Goal: Task Accomplishment & Management: Manage account settings

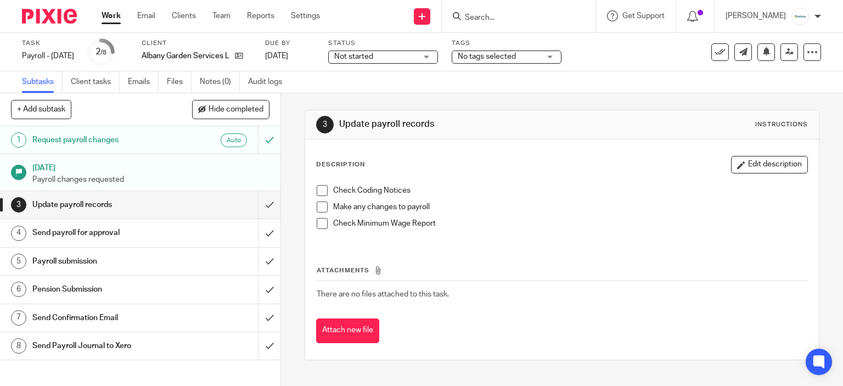
drag, startPoint x: 114, startPoint y: 10, endPoint x: 109, endPoint y: 20, distance: 10.3
click at [114, 10] on div "Work Email Clients Team Reports Settings Work Email Clients Team Reports Settin…" at bounding box center [214, 16] width 246 height 32
click at [110, 21] on link "Work" at bounding box center [111, 15] width 19 height 11
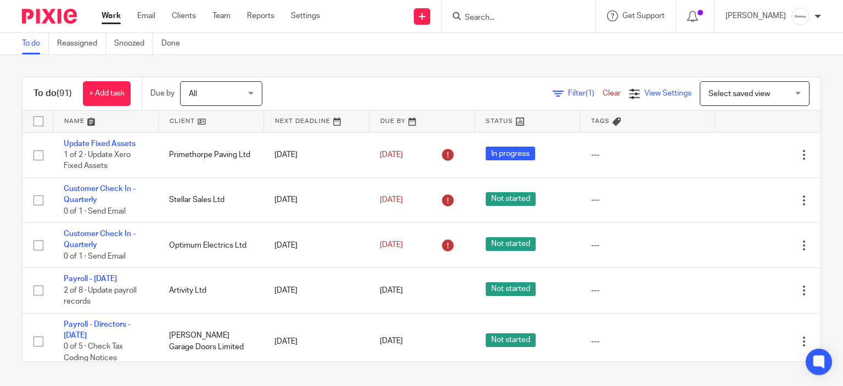
click div "View Settings View Settings (1) Filters Clear Save Manage saved views"
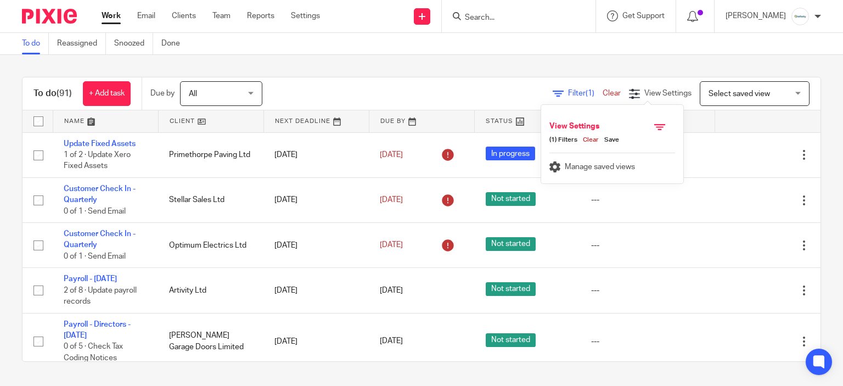
click span "Select saved view"
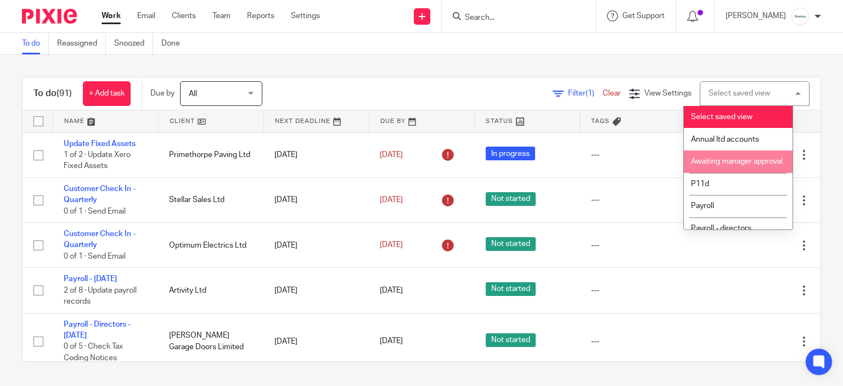
scroll to position [23, 0]
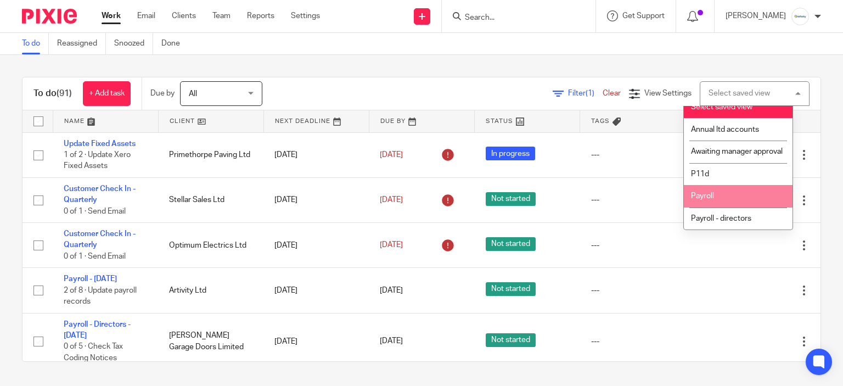
click li "Payroll"
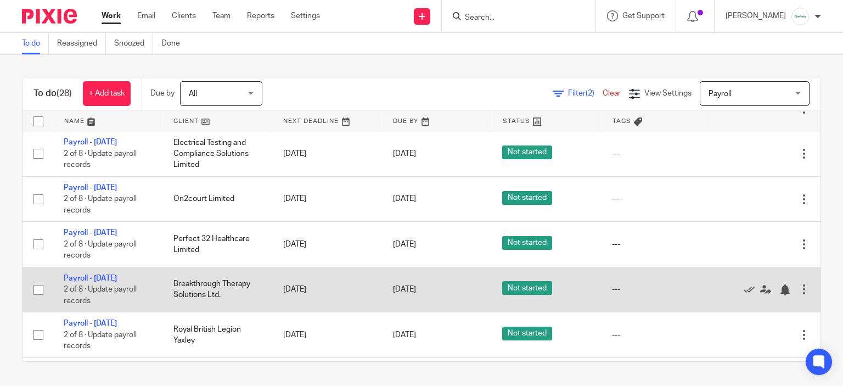
scroll to position [933, 0]
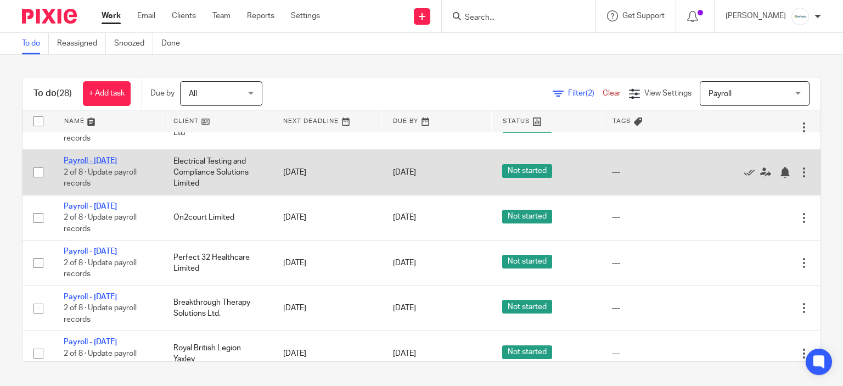
click at [110, 164] on link "Payroll - [DATE]" at bounding box center [90, 161] width 53 height 8
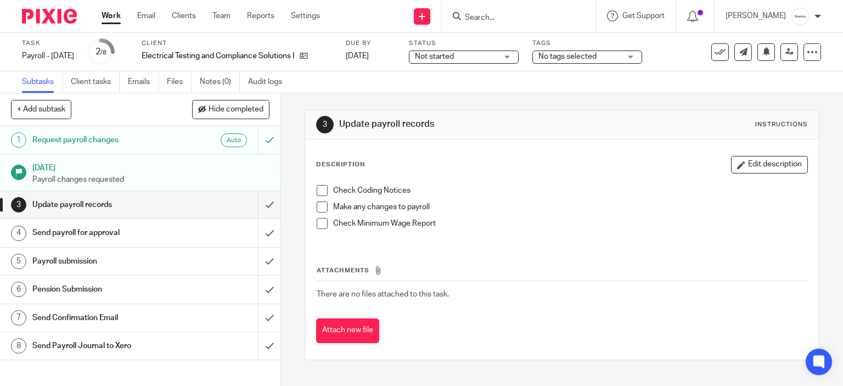
click at [317, 193] on span at bounding box center [322, 190] width 11 height 11
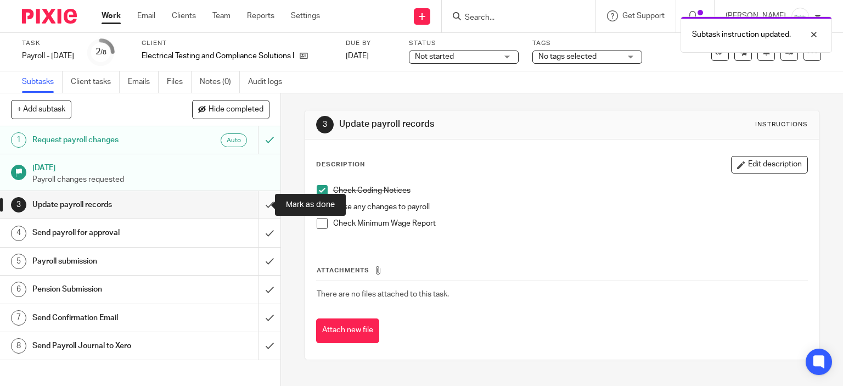
click at [253, 207] on input "submit" at bounding box center [140, 204] width 281 height 27
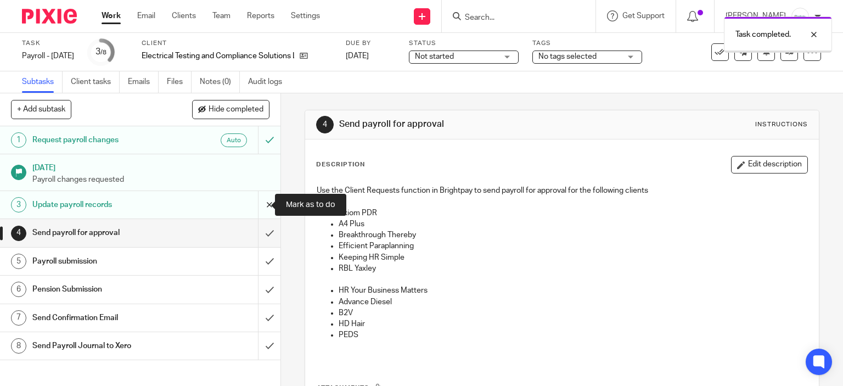
click at [255, 212] on input "submit" at bounding box center [140, 204] width 281 height 27
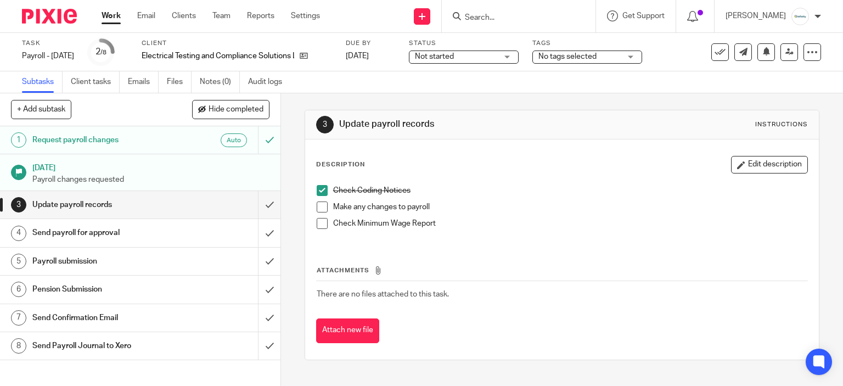
click at [321, 208] on span at bounding box center [322, 206] width 11 height 11
click at [323, 226] on span at bounding box center [322, 223] width 11 height 11
click at [259, 204] on input "submit" at bounding box center [140, 204] width 281 height 27
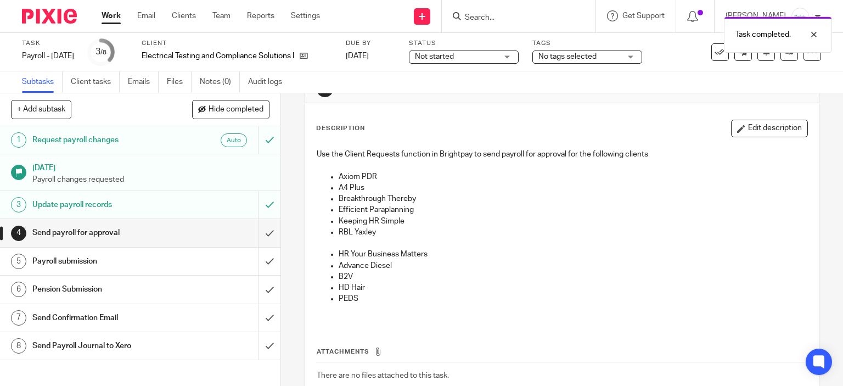
scroll to position [55, 0]
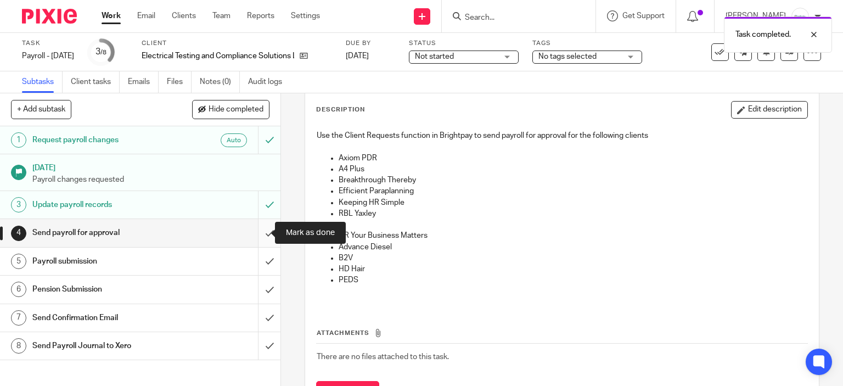
click at [255, 237] on input "submit" at bounding box center [140, 232] width 281 height 27
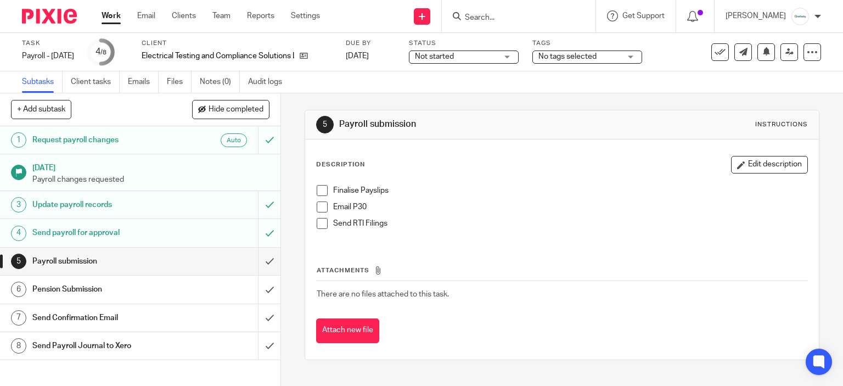
click at [323, 191] on span at bounding box center [322, 190] width 11 height 11
click at [317, 226] on span at bounding box center [322, 223] width 11 height 11
click at [320, 209] on span at bounding box center [322, 206] width 11 height 11
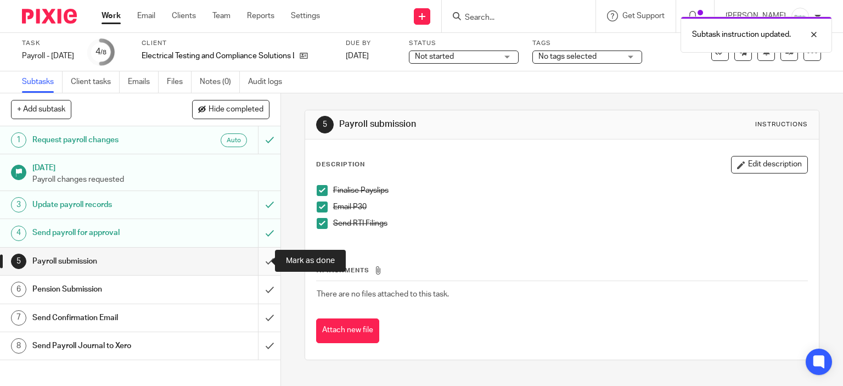
click at [266, 260] on input "submit" at bounding box center [140, 261] width 281 height 27
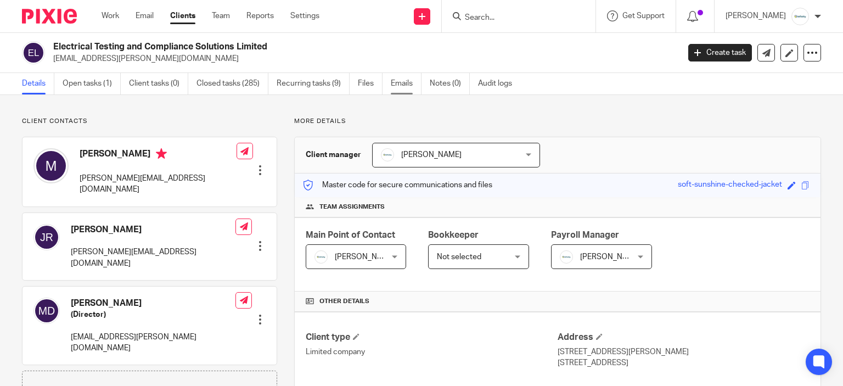
click at [404, 87] on link "Emails" at bounding box center [406, 83] width 31 height 21
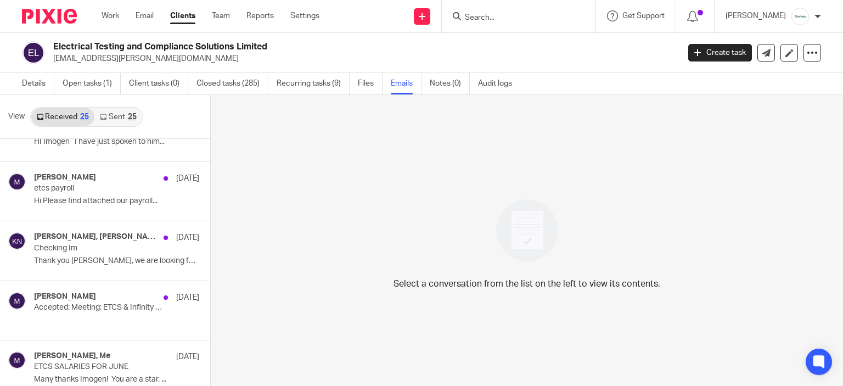
scroll to position [329, 0]
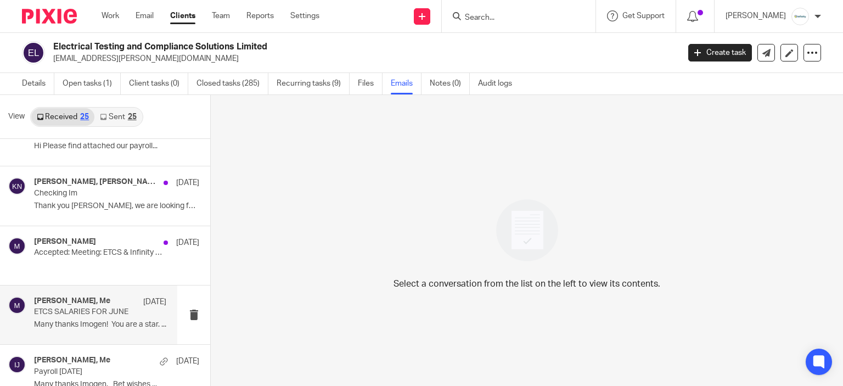
click at [68, 320] on p "Many thanks Imogen! You are a star. ..." at bounding box center [100, 324] width 132 height 9
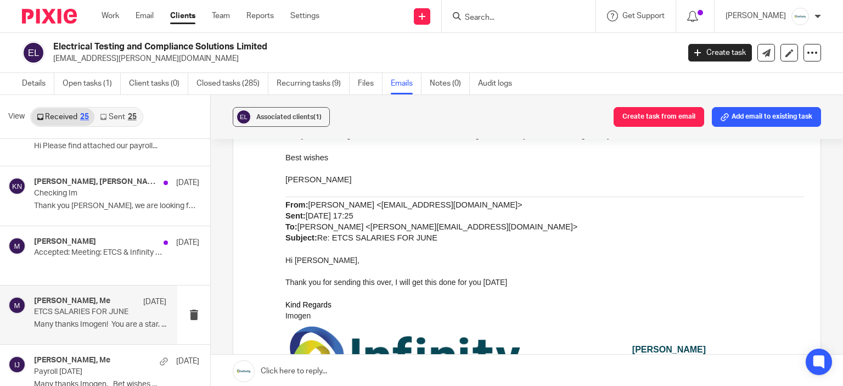
scroll to position [110, 0]
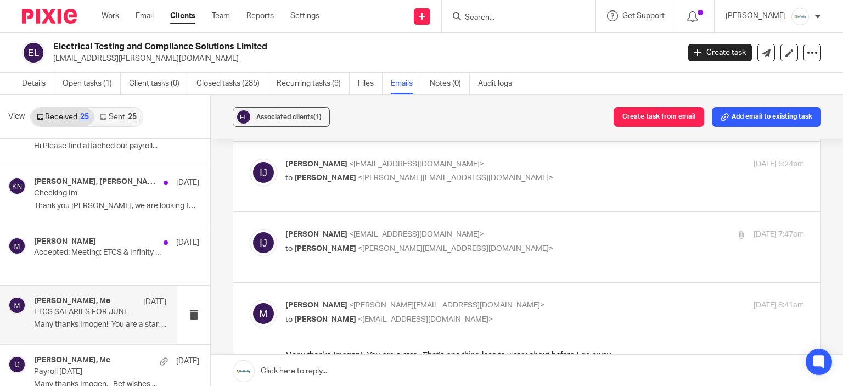
click at [490, 245] on p "to Marian <marian@e-tcs.co.uk>" at bounding box center [459, 249] width 346 height 12
checkbox input "true"
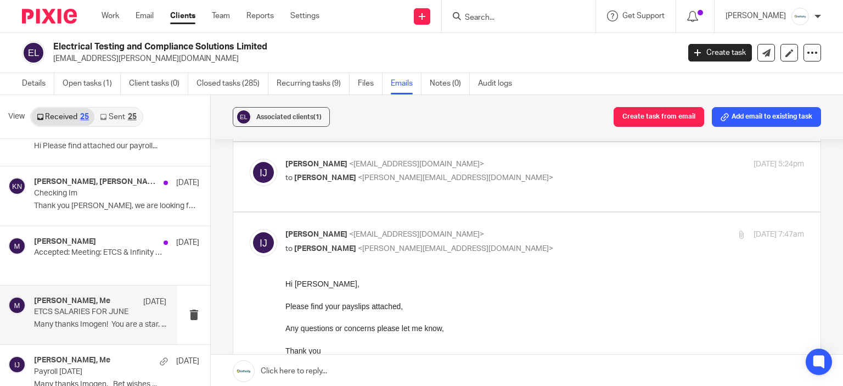
scroll to position [0, 0]
click at [501, 176] on p "to Marian <marian@e-tcs.co.uk>" at bounding box center [459, 178] width 346 height 12
checkbox input "true"
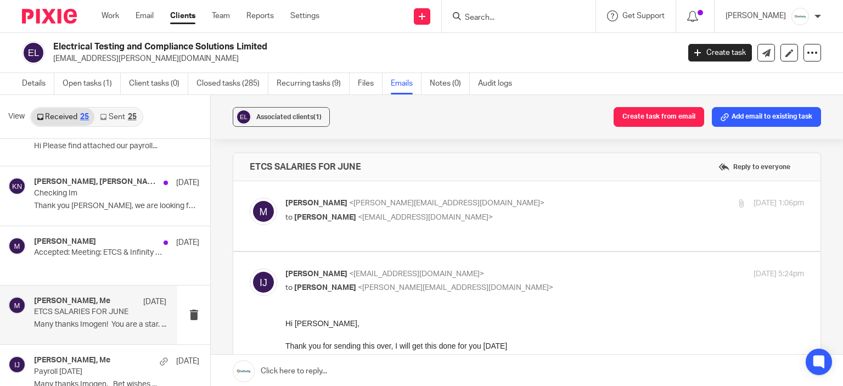
click at [520, 207] on p "Marian <marian@e-tcs.co.uk>" at bounding box center [459, 204] width 346 height 12
checkbox input "true"
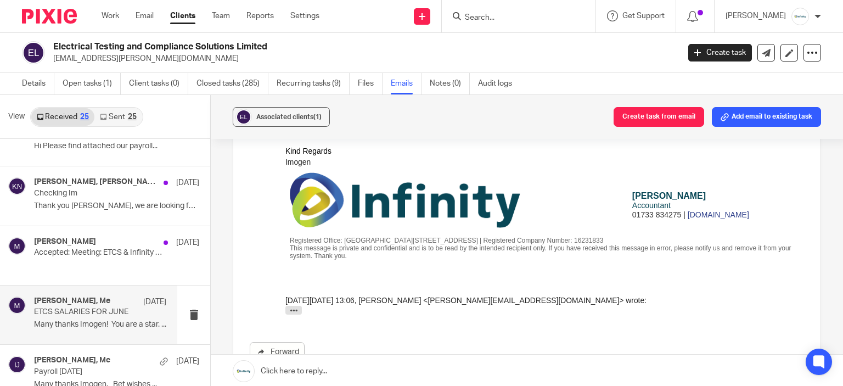
scroll to position [1043, 0]
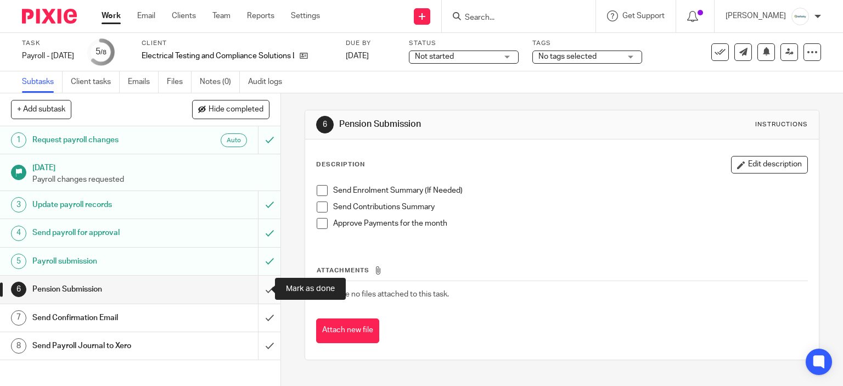
click at [257, 288] on input "submit" at bounding box center [140, 289] width 281 height 27
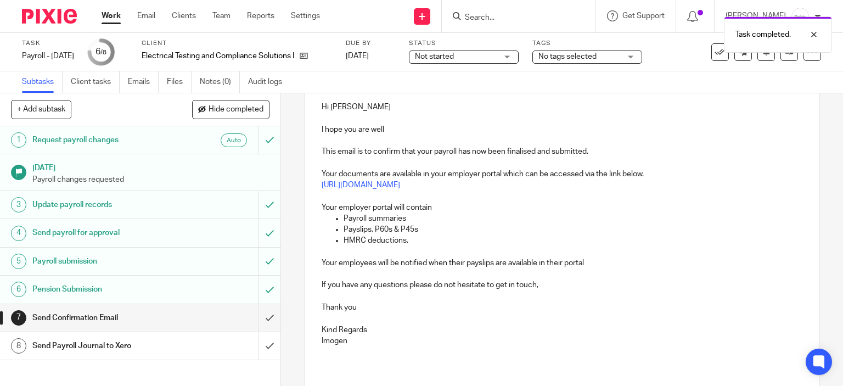
scroll to position [165, 0]
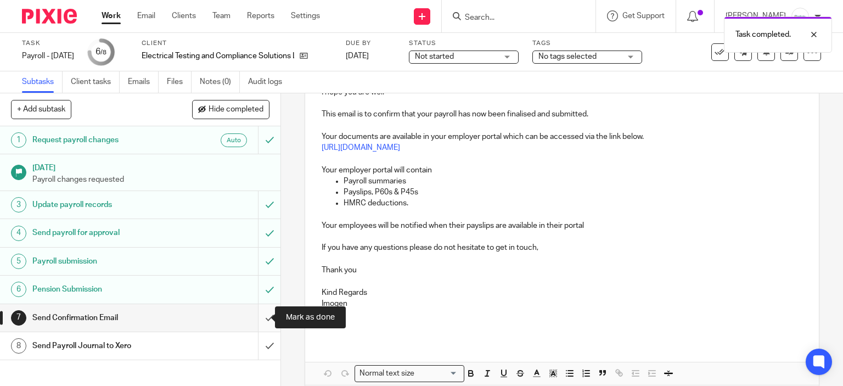
click at [253, 316] on input "submit" at bounding box center [140, 317] width 281 height 27
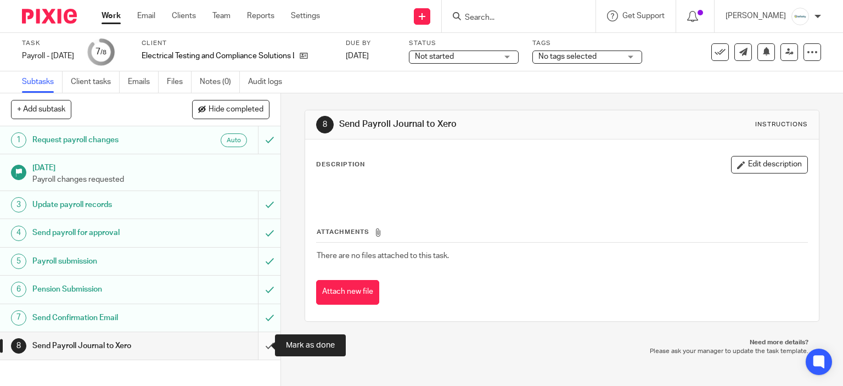
click at [258, 350] on input "submit" at bounding box center [140, 345] width 281 height 27
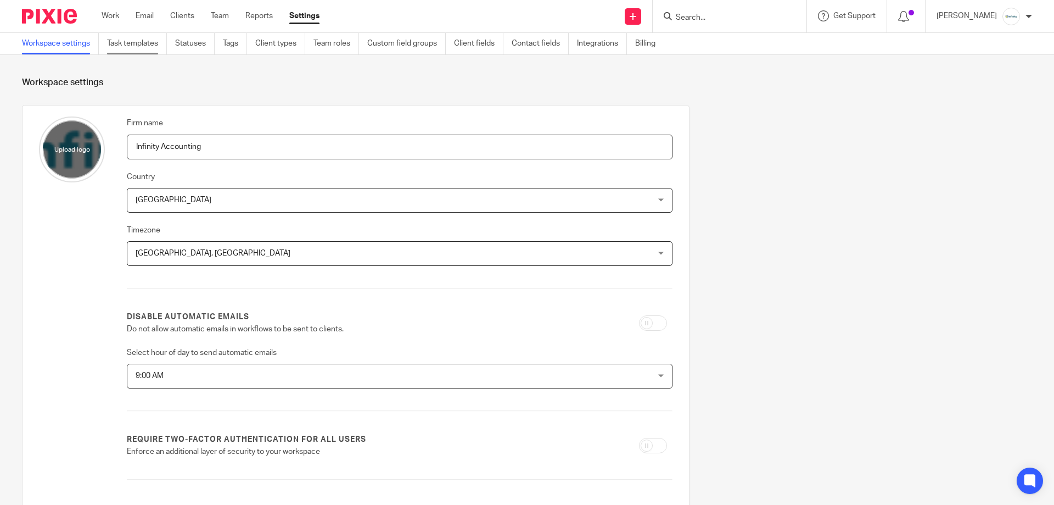
click at [122, 46] on link "Task templates" at bounding box center [137, 43] width 60 height 21
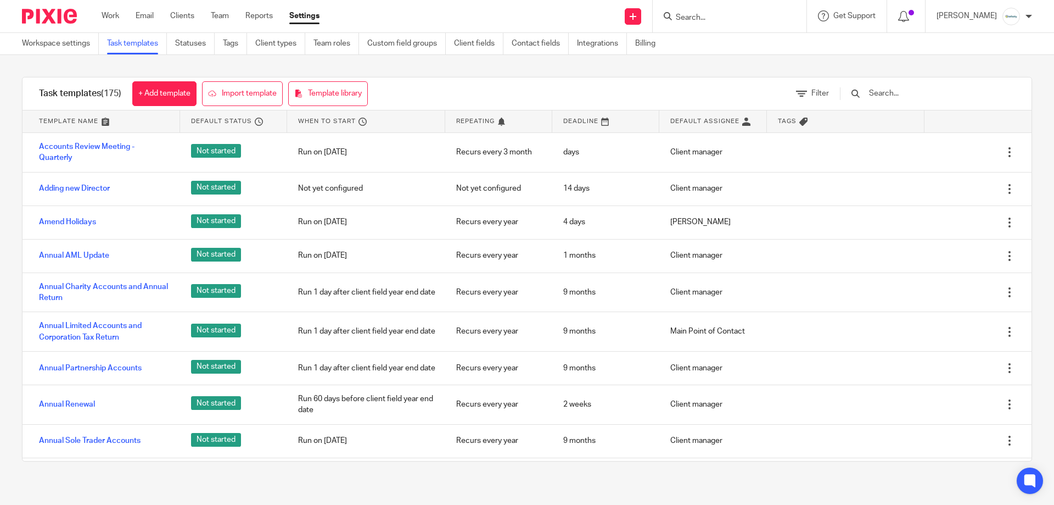
click at [902, 94] on input "text" at bounding box center [932, 93] width 128 height 12
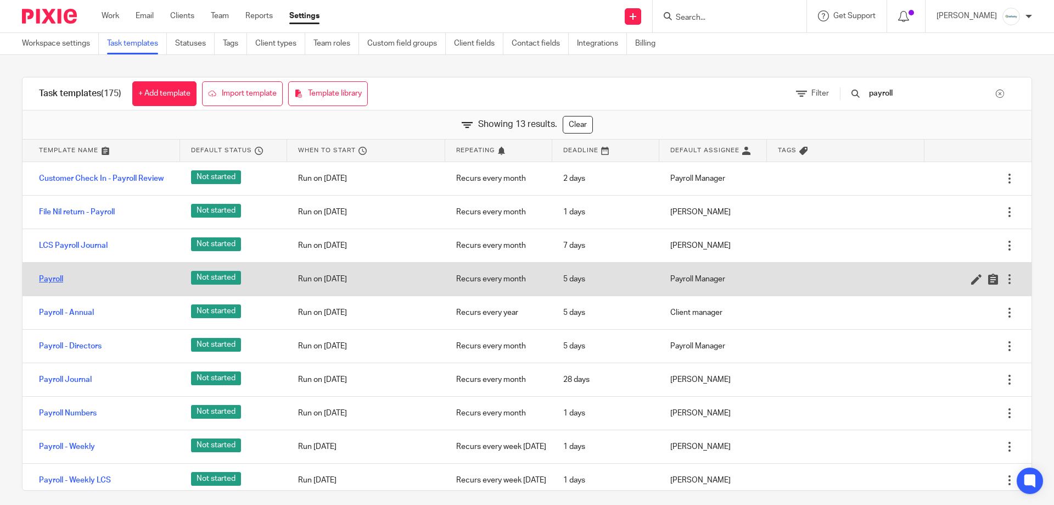
type input "payroll"
click at [58, 273] on link "Payroll" at bounding box center [51, 278] width 24 height 11
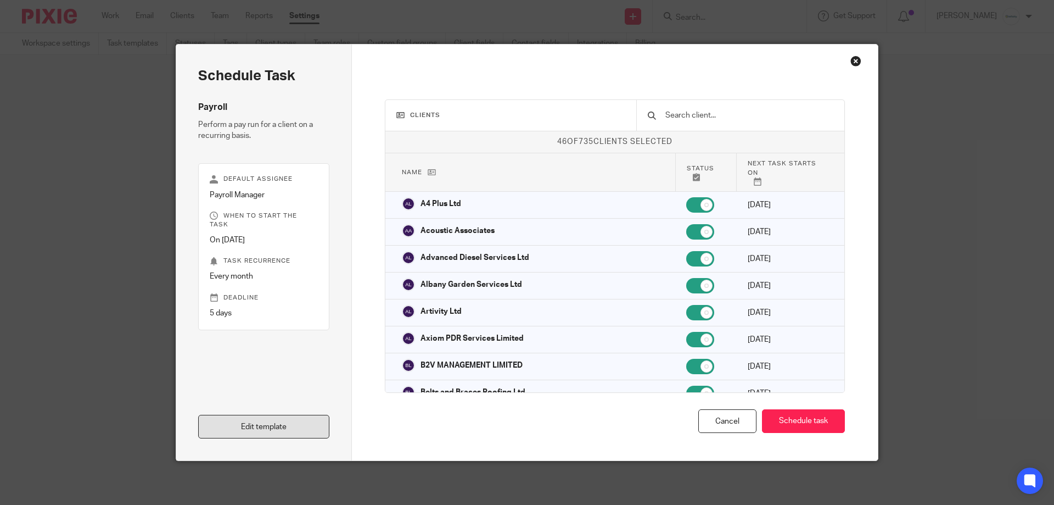
click at [293, 422] on link "Edit template" at bounding box center [263, 427] width 131 height 24
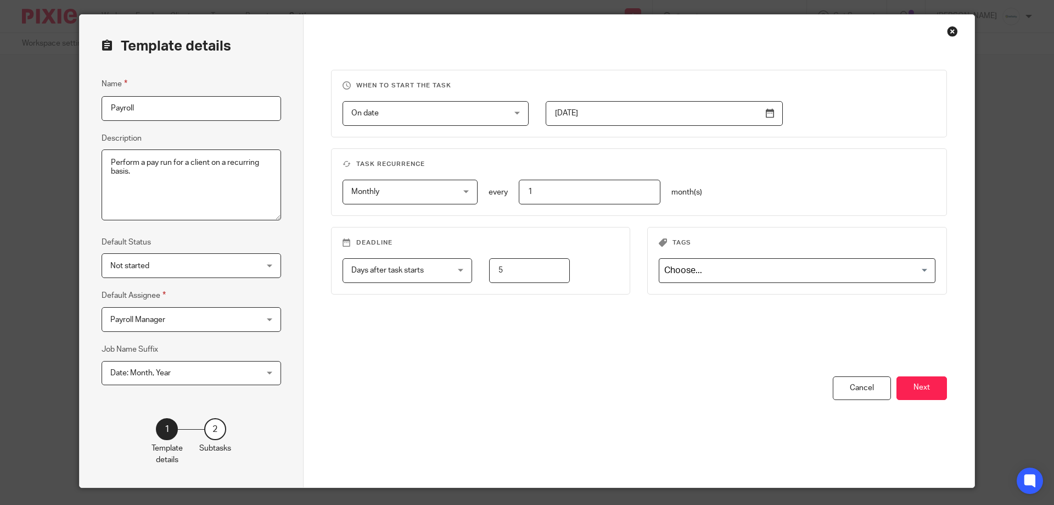
scroll to position [57, 0]
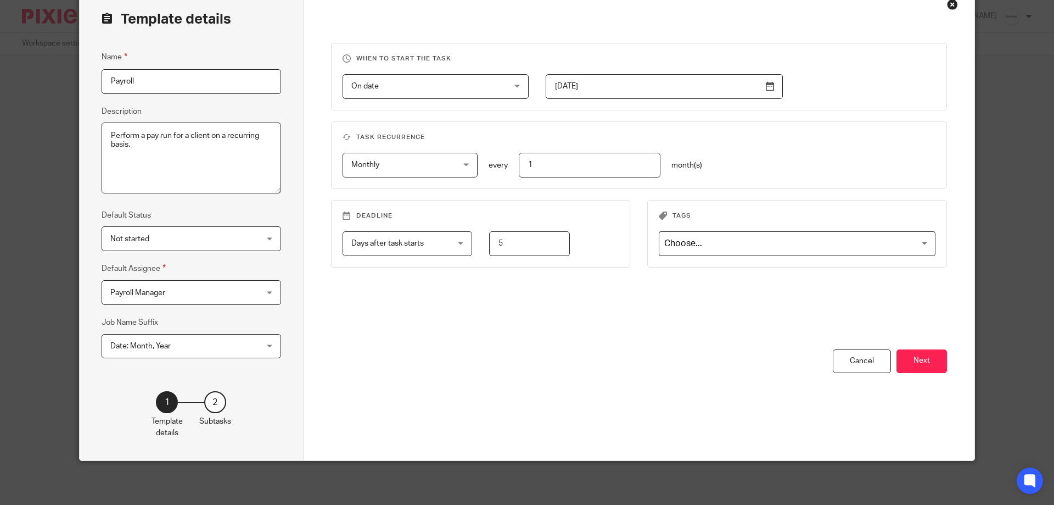
click at [937, 373] on div "You have unsaved changes Cancel Next" at bounding box center [639, 404] width 617 height 111
click at [937, 367] on button "Next" at bounding box center [922, 361] width 51 height 24
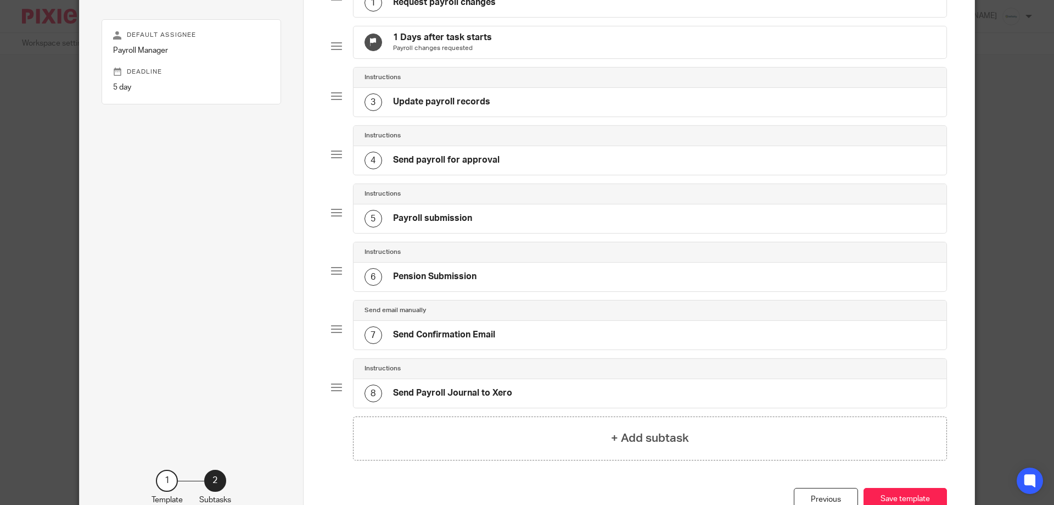
scroll to position [220, 0]
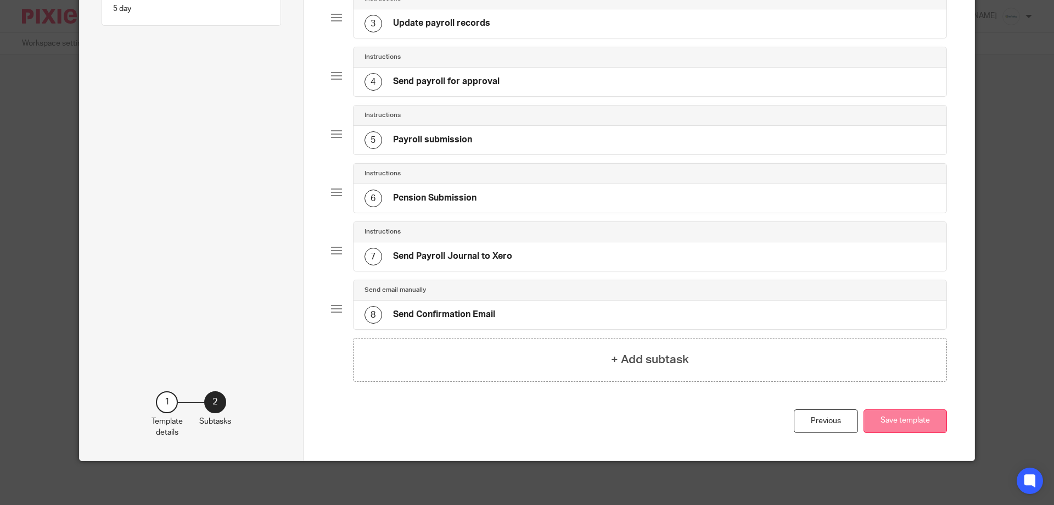
click at [926, 425] on button "Save template" at bounding box center [905, 421] width 83 height 24
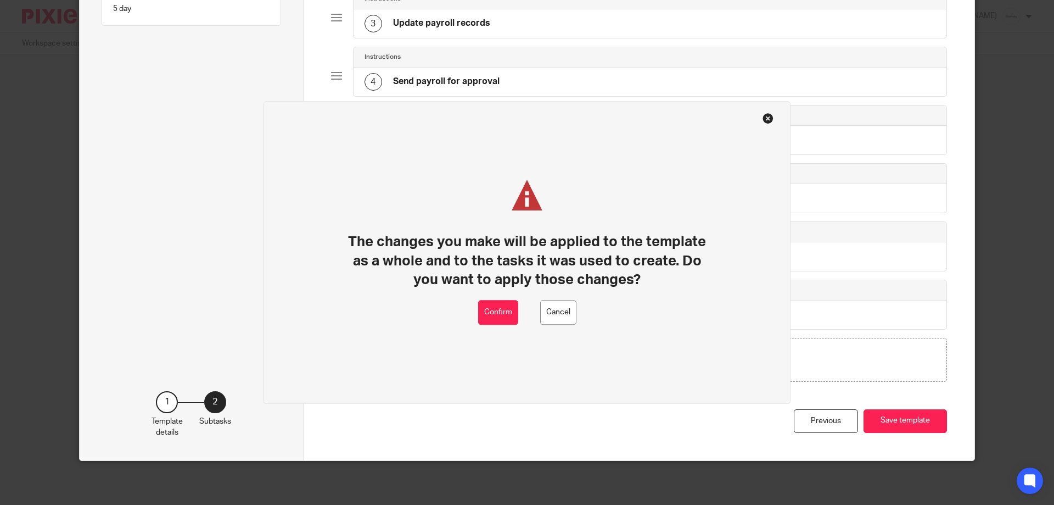
click at [771, 117] on button at bounding box center [768, 118] width 11 height 11
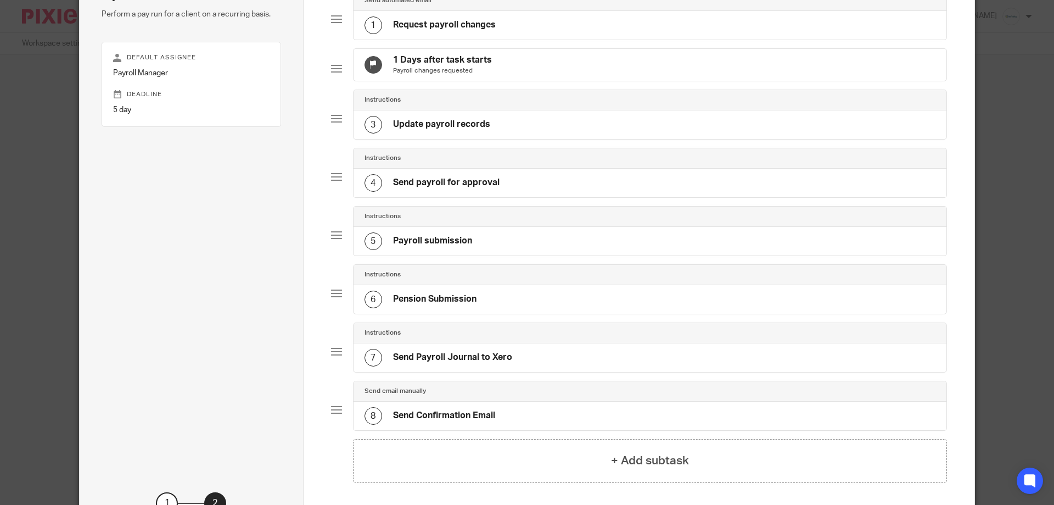
click at [459, 188] on h4 "Send payroll for approval" at bounding box center [446, 183] width 107 height 12
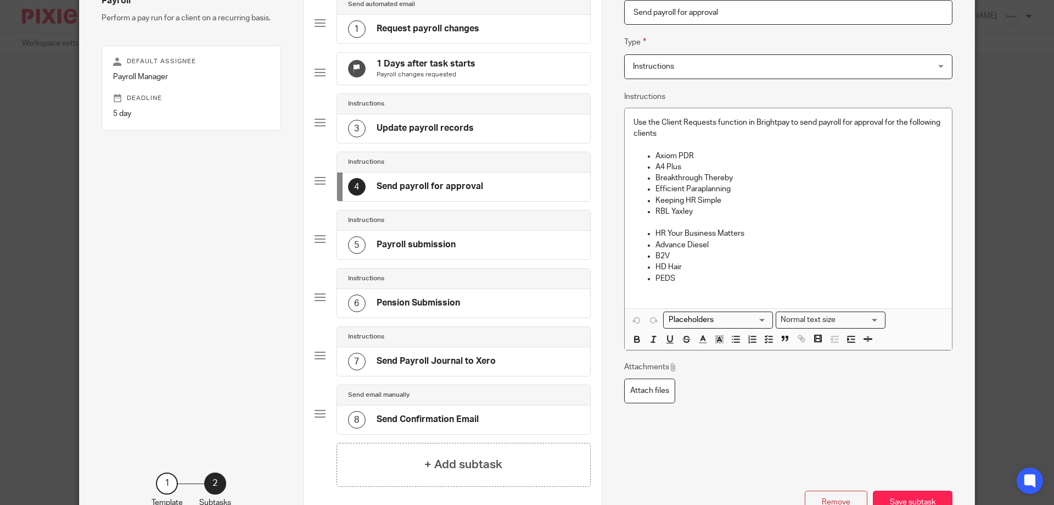
click at [649, 154] on ul "Axiom PDR A4 Plus Breakthrough Thereby Efficient Paraplanning Keeping HR Simple…" at bounding box center [789, 216] width 310 height 133
click at [764, 343] on icon "button" at bounding box center [769, 339] width 10 height 10
click at [765, 342] on polyline "button" at bounding box center [766, 342] width 2 height 1
click at [764, 339] on icon "button" at bounding box center [769, 339] width 10 height 10
click at [650, 175] on ul "A4 Plus Breakthrough Thereby Efficient Paraplanning Keeping HR Simple RBL Yaxle…" at bounding box center [789, 228] width 310 height 122
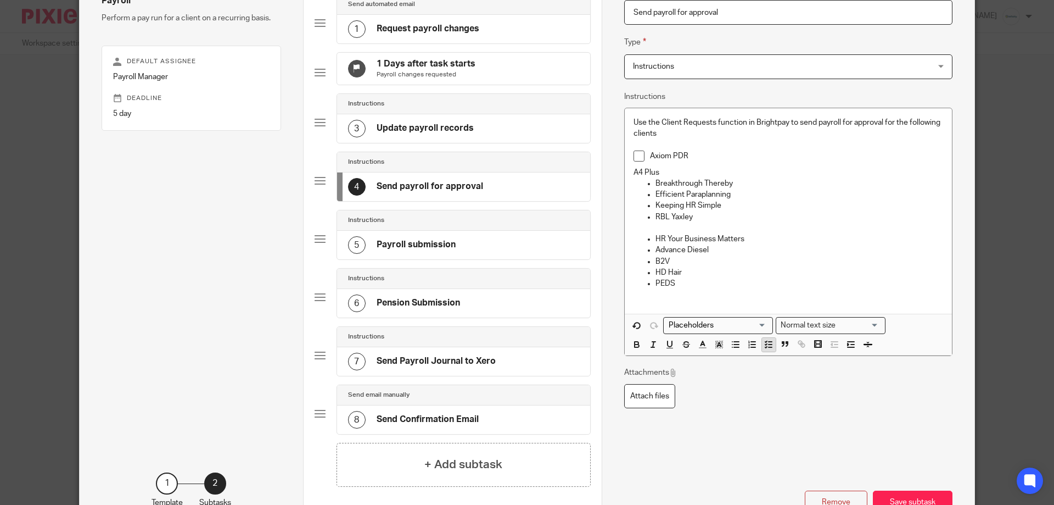
click at [765, 344] on polyline "button" at bounding box center [766, 344] width 2 height 1
click at [651, 188] on ul "Breakthrough Thereby Efficient Paraplanning Keeping HR Simple RBL Yaxley HR You…" at bounding box center [789, 238] width 310 height 111
click at [760, 358] on span at bounding box center [750, 351] width 49 height 16
click at [769, 350] on line "button" at bounding box center [770, 350] width 3 height 0
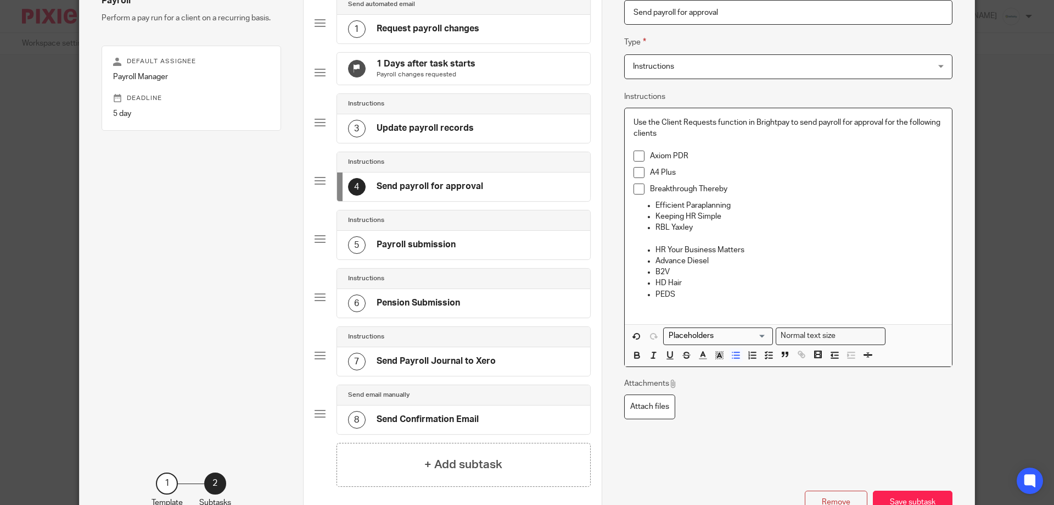
click at [656, 203] on p "Efficient Paraplanning" at bounding box center [800, 205] width 288 height 11
click at [786, 354] on rect "button" at bounding box center [787, 353] width 2 height 2
click at [765, 359] on polyline "button" at bounding box center [766, 357] width 2 height 1
click at [647, 218] on ul "Keeping HR Simple RBL Yaxley HR Your Business Matters Advance Diesel B2V HD Hai…" at bounding box center [789, 260] width 310 height 89
click at [768, 359] on icon "button" at bounding box center [769, 360] width 10 height 10
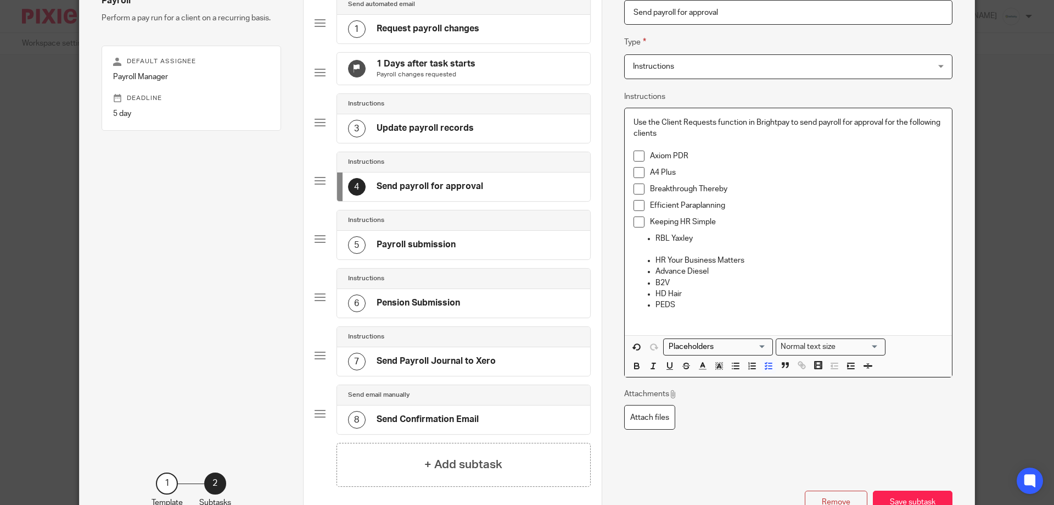
click at [650, 238] on ul "RBL Yaxley HR Your Business Matters Advance Diesel B2V HD Hair PEDS" at bounding box center [789, 272] width 310 height 78
click at [764, 365] on icon "button" at bounding box center [769, 366] width 10 height 10
click at [647, 251] on ul "HR Your Business Matters Advance Diesel B2V HD Hair PEDS" at bounding box center [789, 282] width 310 height 67
click at [651, 268] on ul "HR Your Business Matters Advance Diesel B2V HD Hair PEDS" at bounding box center [789, 287] width 310 height 55
click at [764, 370] on icon "button" at bounding box center [769, 371] width 10 height 10
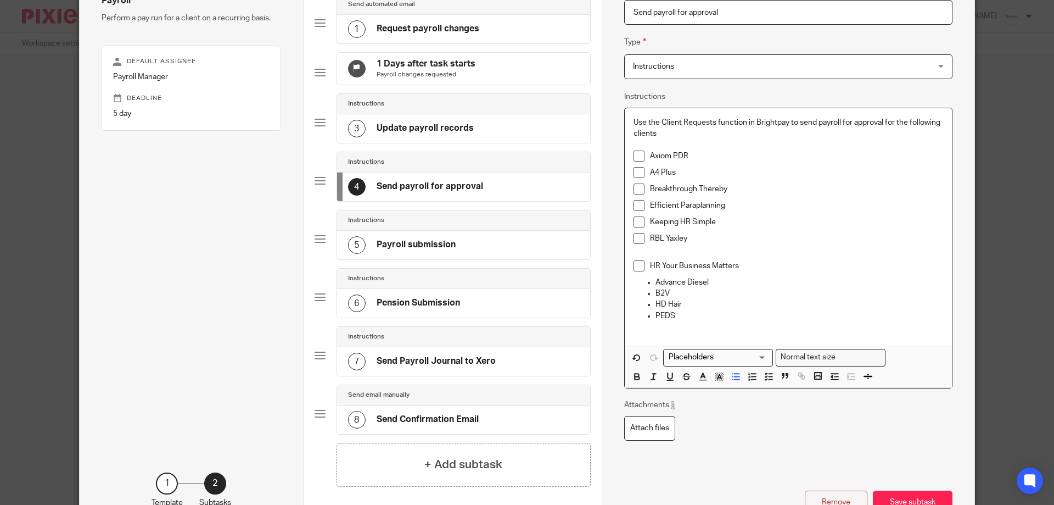
click at [656, 282] on li "Advance Diesel" at bounding box center [800, 282] width 288 height 11
click at [764, 381] on icon "button" at bounding box center [769, 376] width 10 height 10
click at [648, 303] on ul "B2V HD Hair PEDS" at bounding box center [789, 309] width 310 height 33
drag, startPoint x: 765, startPoint y: 386, endPoint x: 758, endPoint y: 382, distance: 8.4
click at [764, 385] on icon "button" at bounding box center [769, 382] width 10 height 10
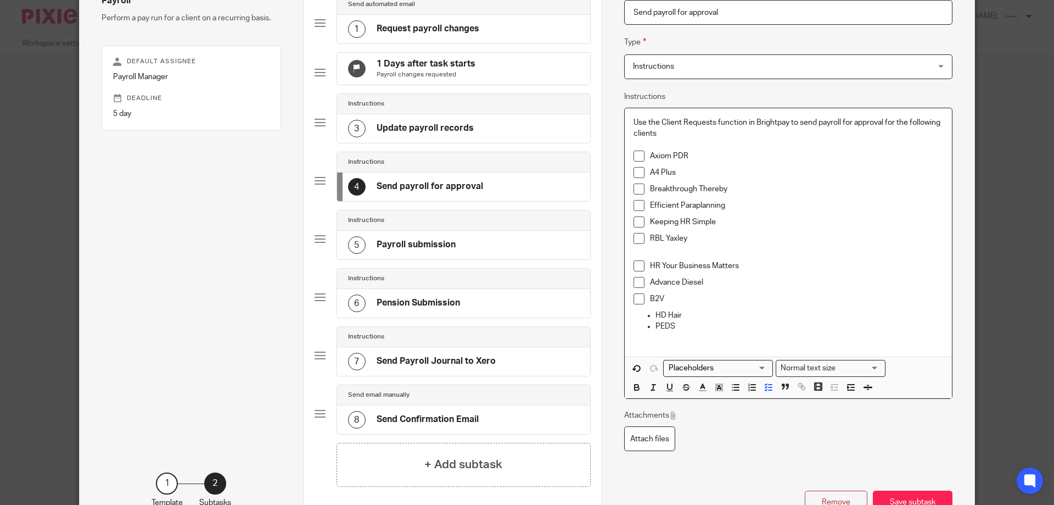
click at [651, 314] on ul "HD Hair PEDS" at bounding box center [789, 321] width 310 height 23
click at [765, 390] on polyline "button" at bounding box center [766, 389] width 2 height 1
click at [656, 332] on p "PEDS" at bounding box center [800, 331] width 288 height 11
click at [764, 395] on icon "button" at bounding box center [769, 393] width 10 height 10
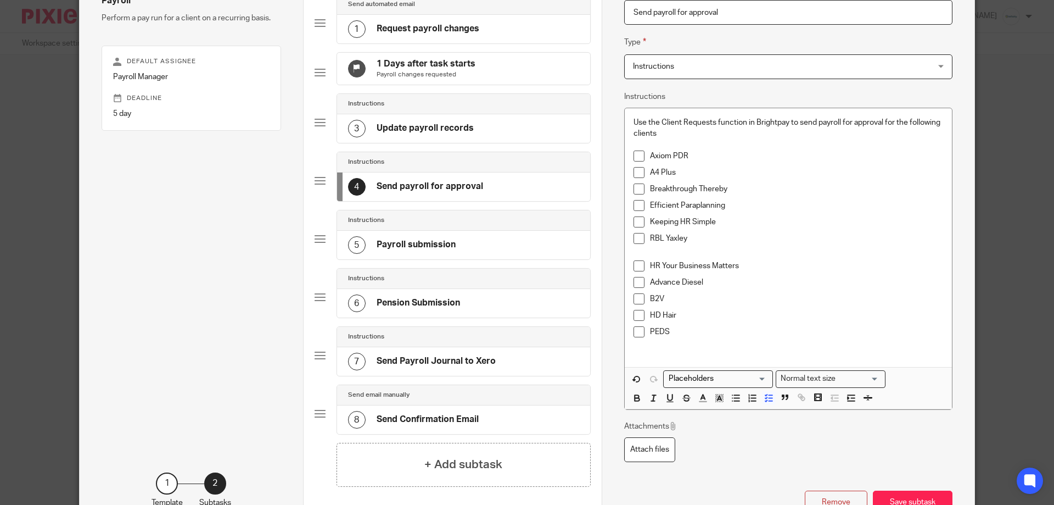
click at [785, 433] on div "Attachments Attach files" at bounding box center [788, 441] width 328 height 41
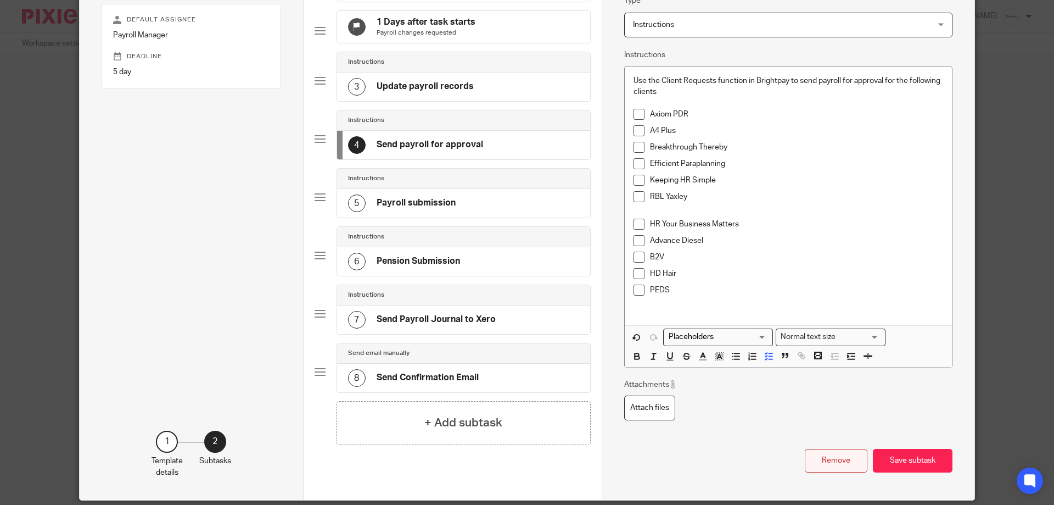
scroll to position [197, 0]
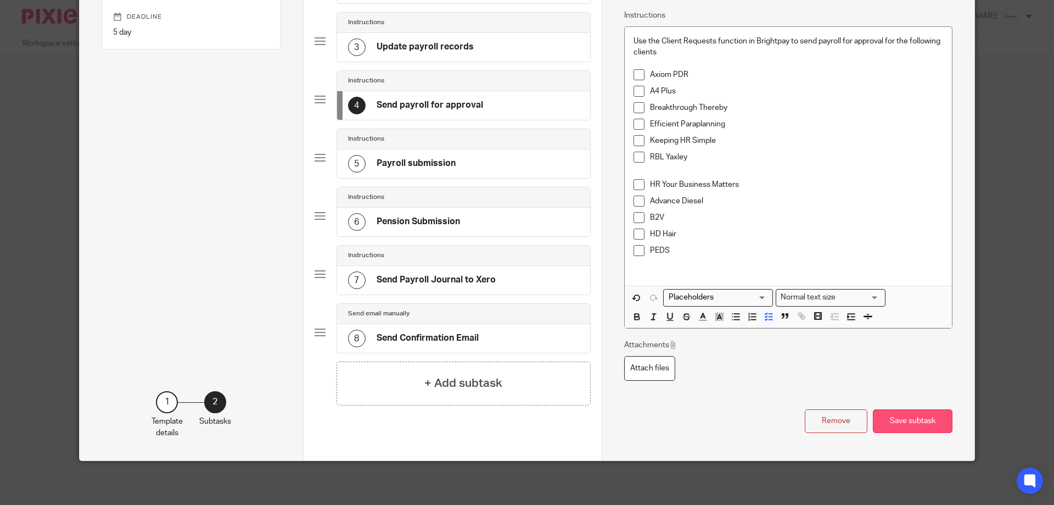
click at [939, 417] on button "Save subtask" at bounding box center [913, 421] width 80 height 24
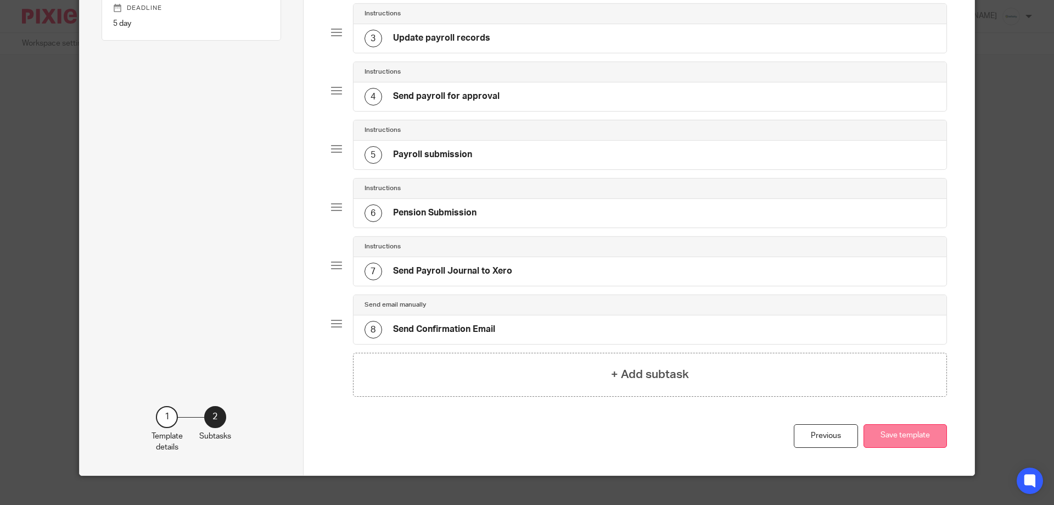
click at [932, 447] on button "Save template" at bounding box center [905, 436] width 83 height 24
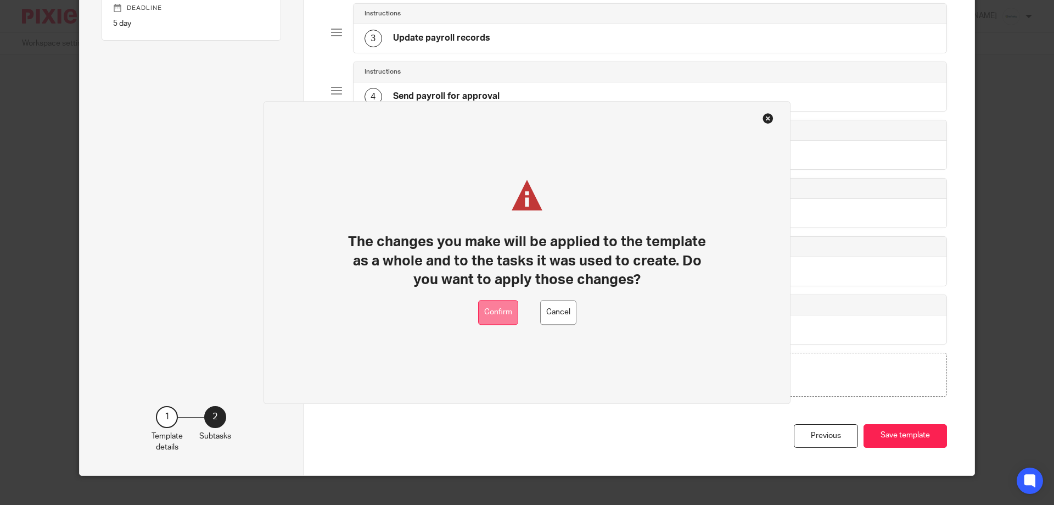
click at [512, 312] on button "Confirm" at bounding box center [498, 312] width 40 height 25
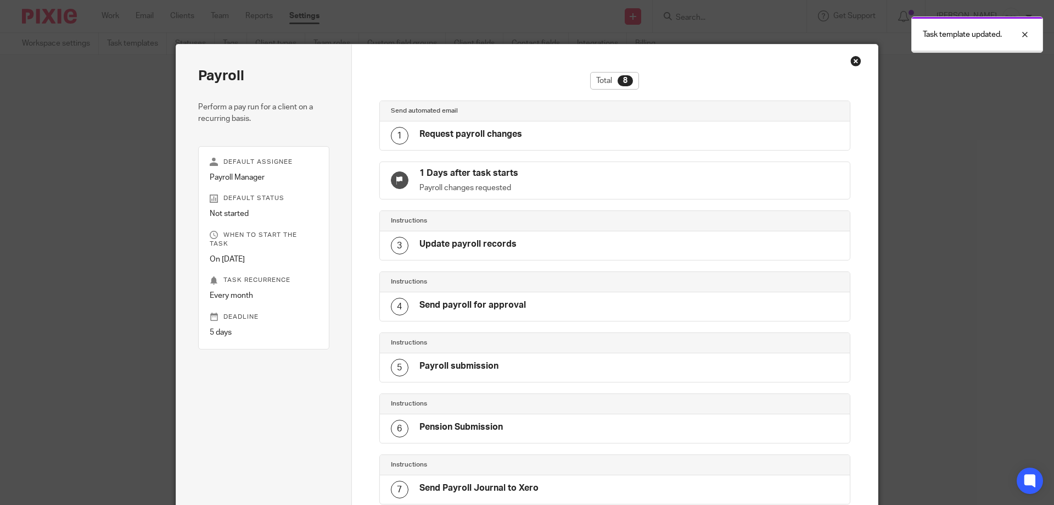
scroll to position [171, 0]
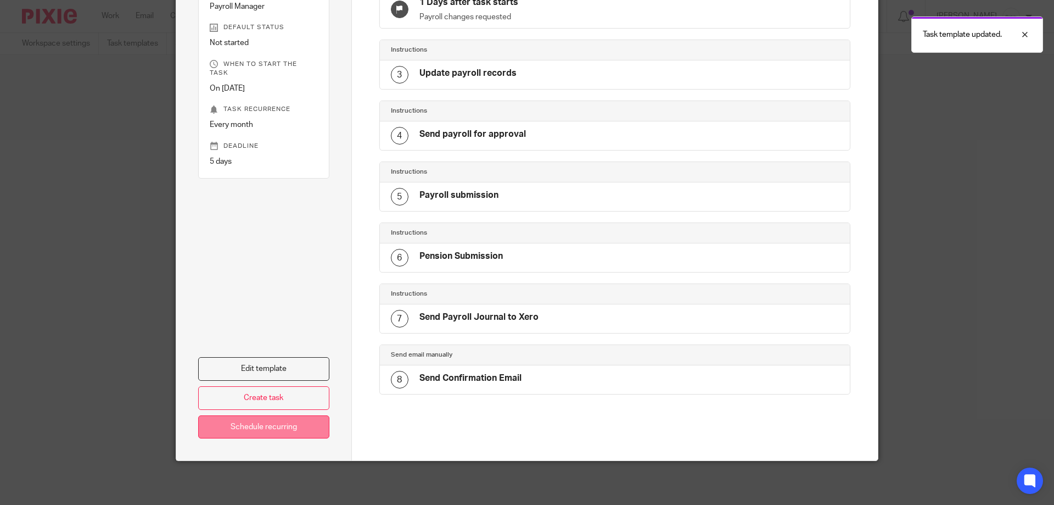
click at [232, 438] on link "Schedule recurring" at bounding box center [263, 427] width 131 height 24
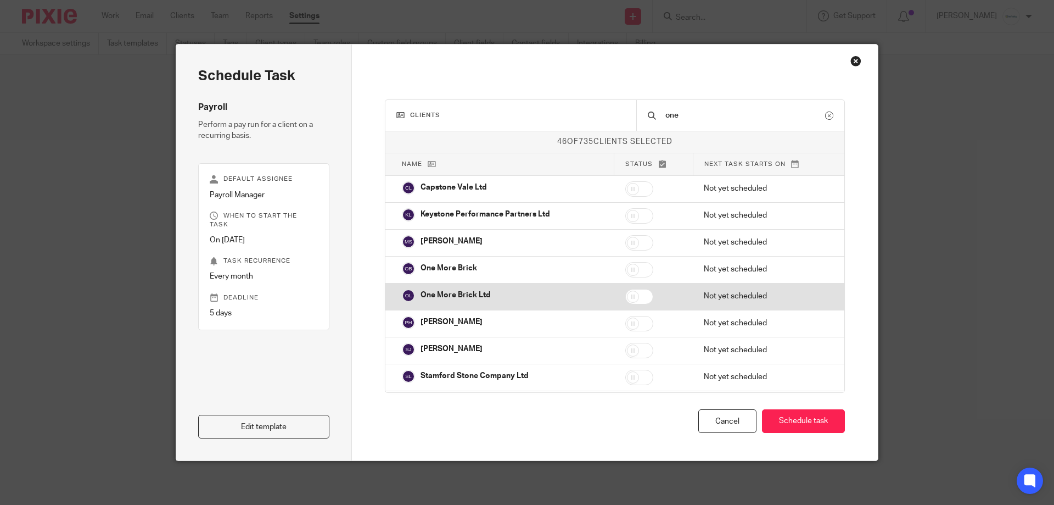
type input "one"
click at [639, 295] on input "checkbox" at bounding box center [639, 296] width 28 height 15
checkbox input "true"
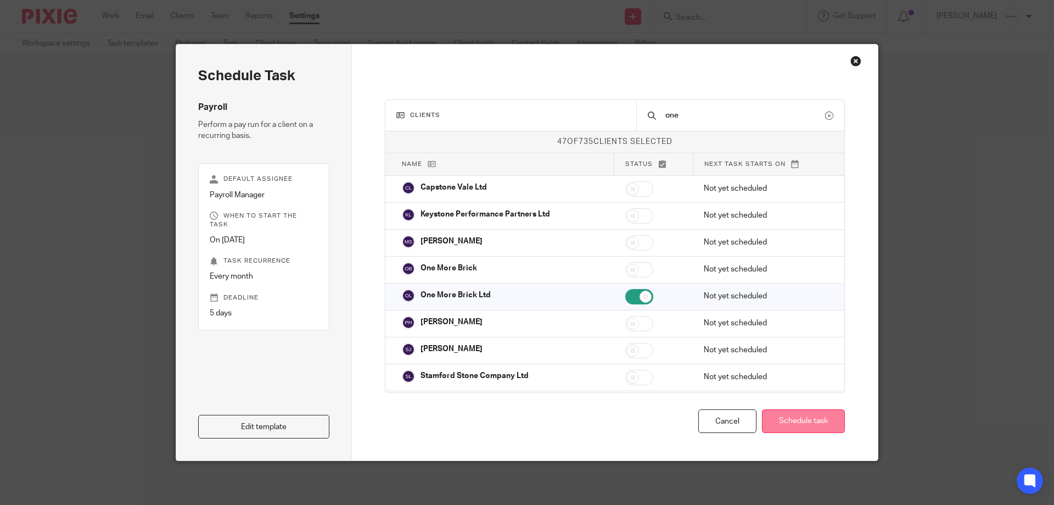
click at [814, 424] on button "Schedule task" at bounding box center [803, 421] width 83 height 24
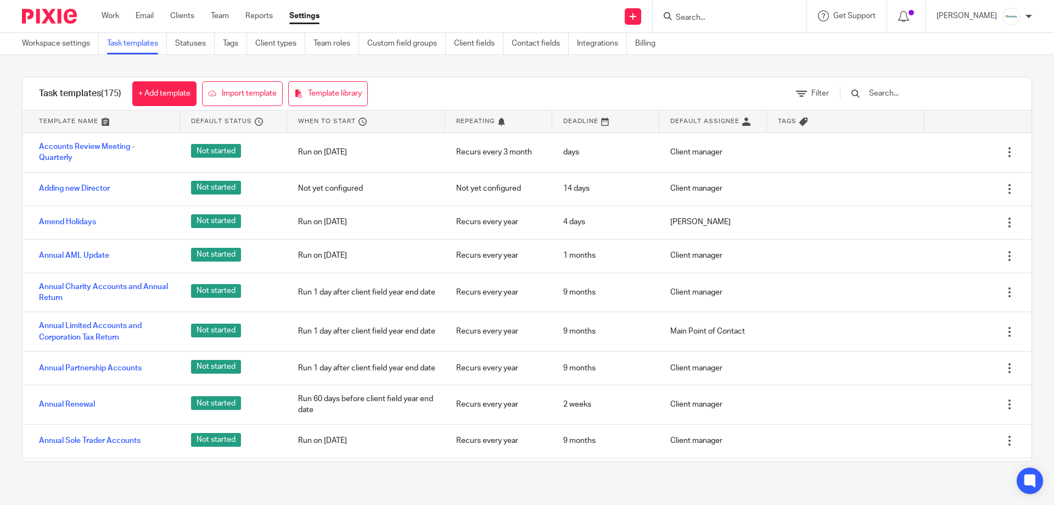
click at [909, 101] on div at bounding box center [922, 93] width 186 height 32
click at [907, 88] on input "text" at bounding box center [932, 93] width 128 height 12
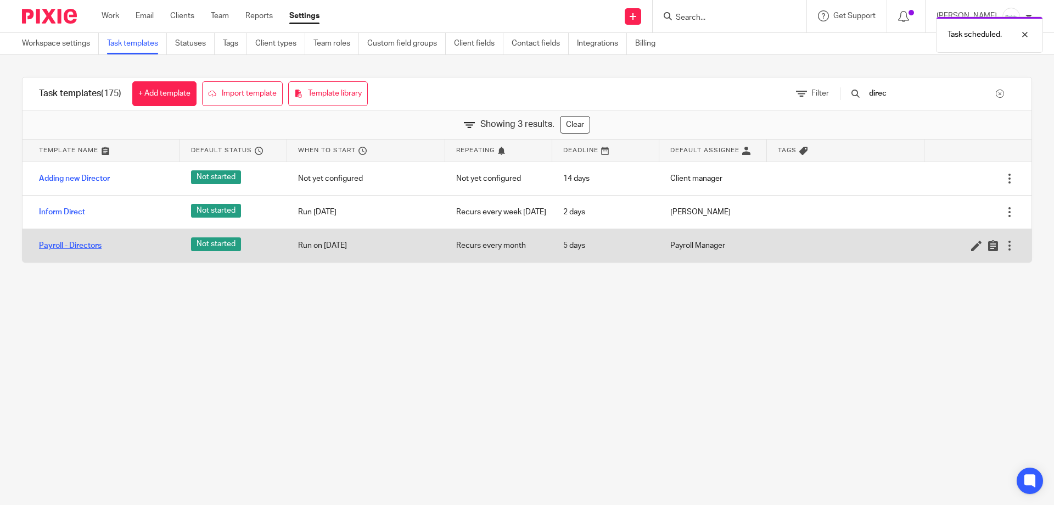
type input "direc"
click at [81, 249] on link "Payroll - Directors" at bounding box center [70, 245] width 63 height 11
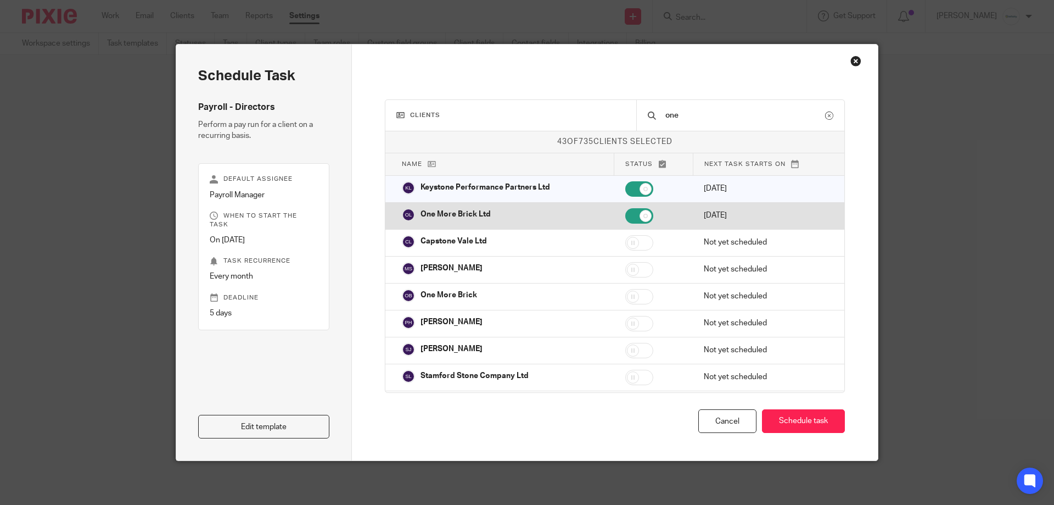
type input "one"
click at [632, 214] on input "checkbox" at bounding box center [639, 215] width 28 height 15
checkbox input "false"
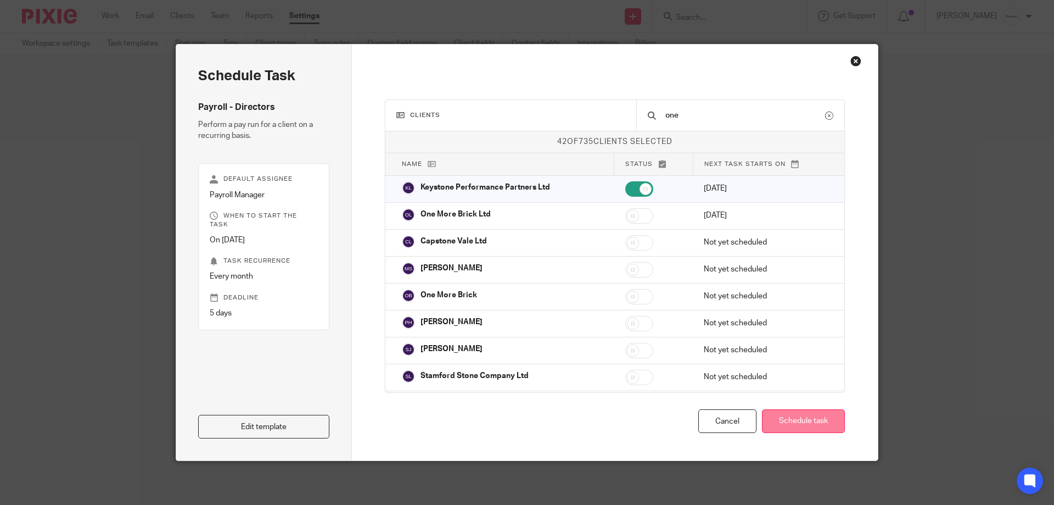
click at [799, 417] on button "Schedule task" at bounding box center [803, 421] width 83 height 24
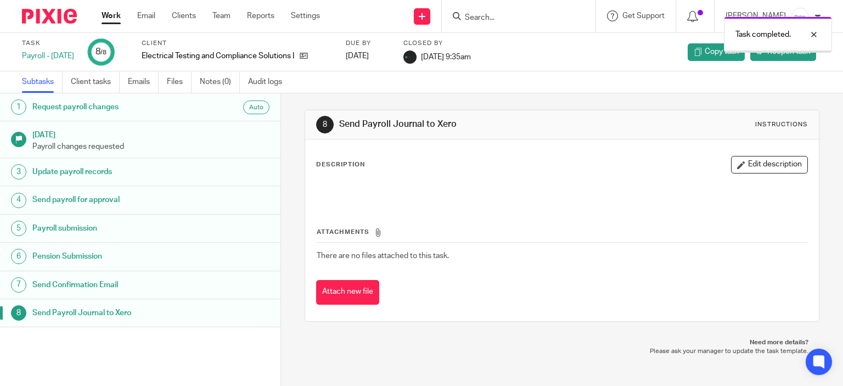
click at [114, 13] on link "Work" at bounding box center [111, 15] width 19 height 11
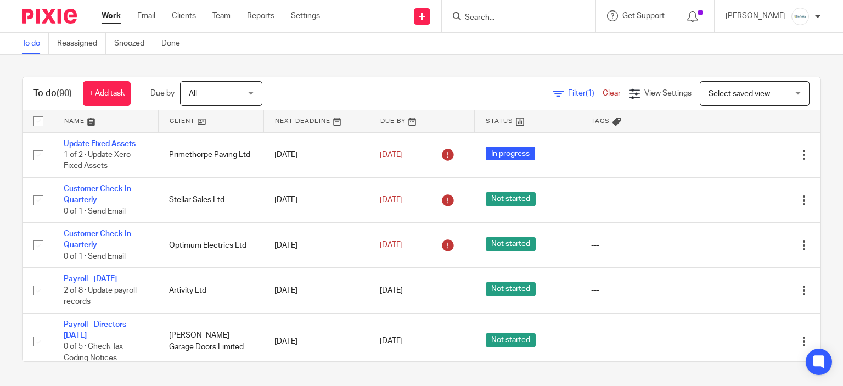
click at [709, 99] on span "Select saved view" at bounding box center [749, 93] width 80 height 23
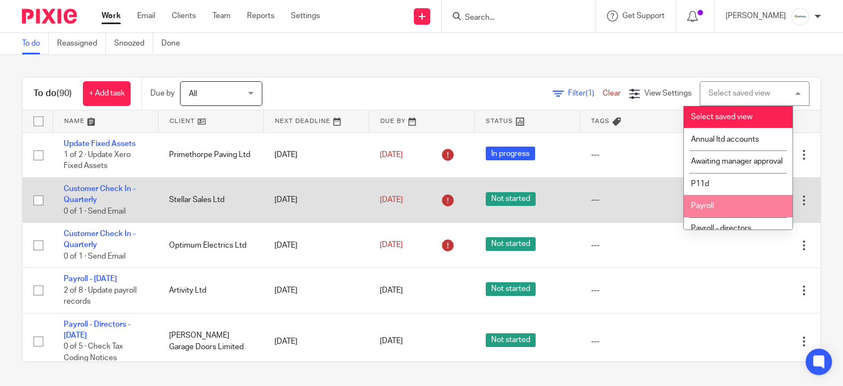
click at [739, 217] on li "Payroll" at bounding box center [738, 206] width 109 height 23
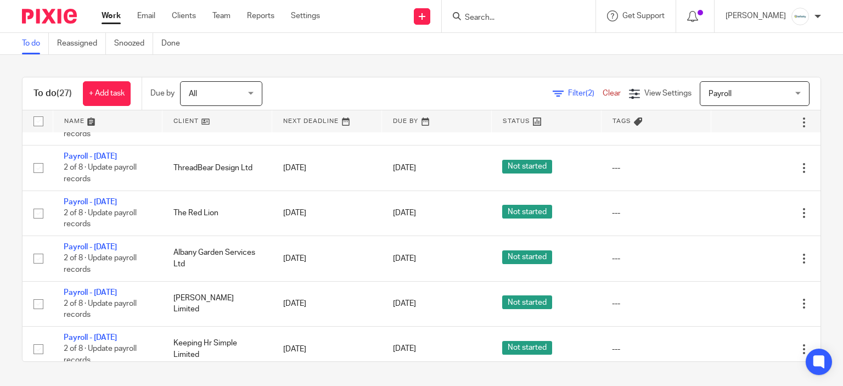
scroll to position [549, 0]
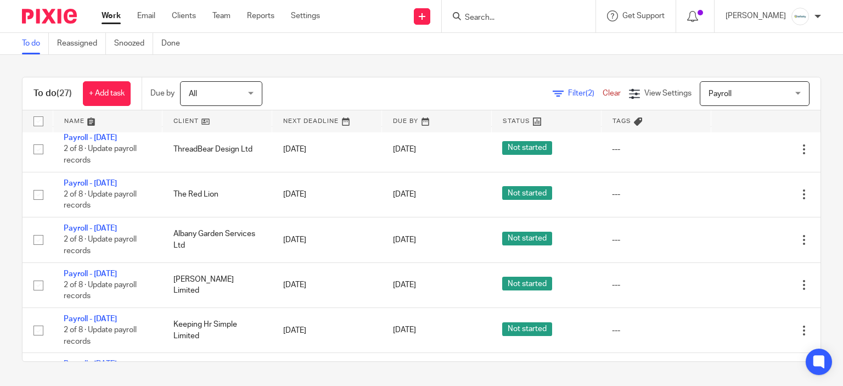
click at [288, 72] on div "To do (27) + Add task Due by All All Today Tomorrow This week Next week This mo…" at bounding box center [421, 219] width 843 height 329
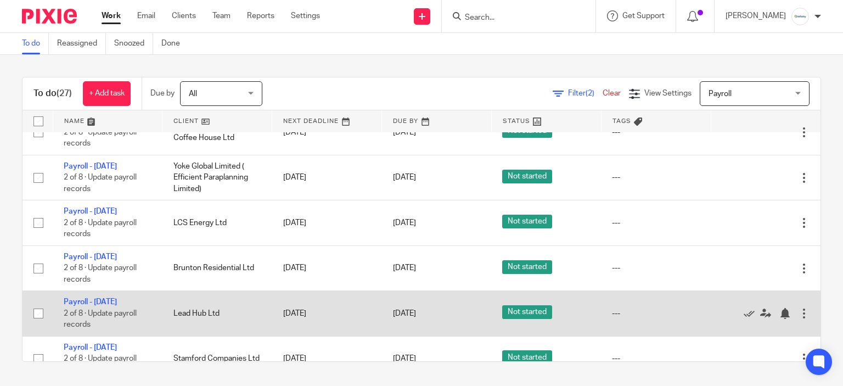
scroll to position [0, 0]
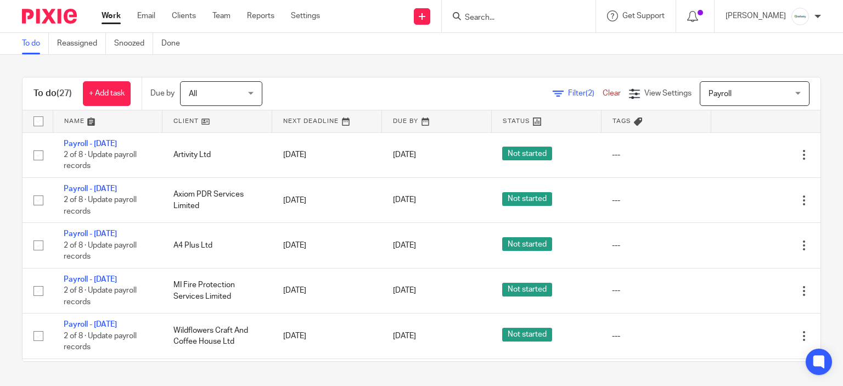
drag, startPoint x: 524, startPoint y: 23, endPoint x: 519, endPoint y: 19, distance: 5.8
click at [523, 21] on form at bounding box center [522, 16] width 117 height 14
click at [517, 16] on input "Search" at bounding box center [513, 18] width 99 height 10
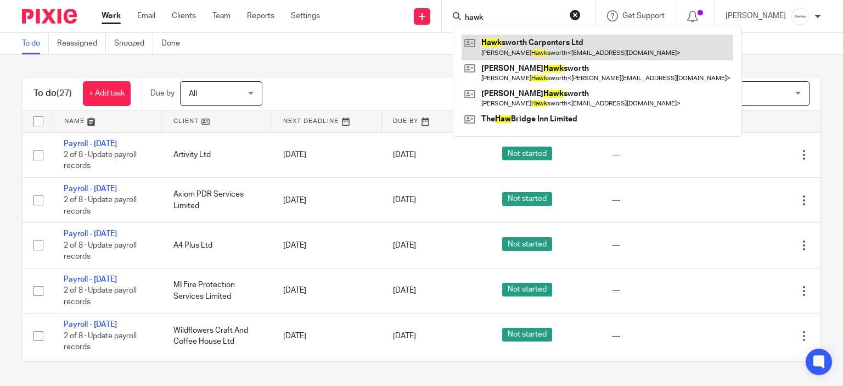
type input "hawk"
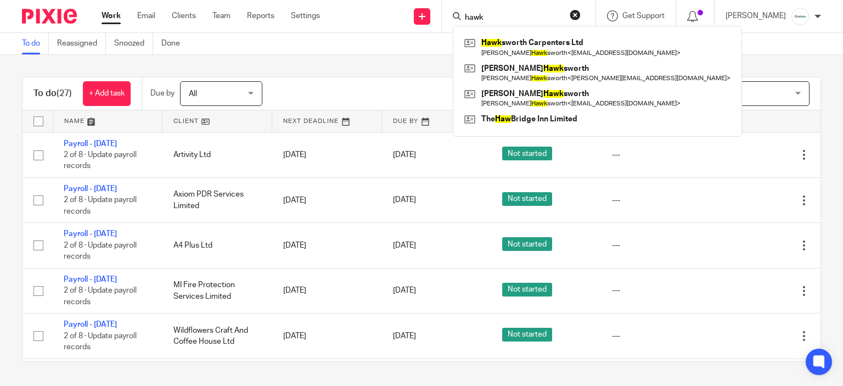
click at [267, 54] on div "To do Reassigned Snoozed Done" at bounding box center [421, 44] width 843 height 22
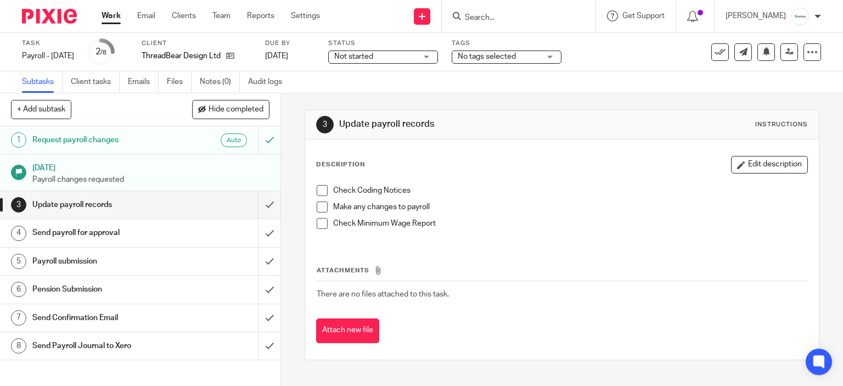
click at [320, 188] on span at bounding box center [322, 190] width 11 height 11
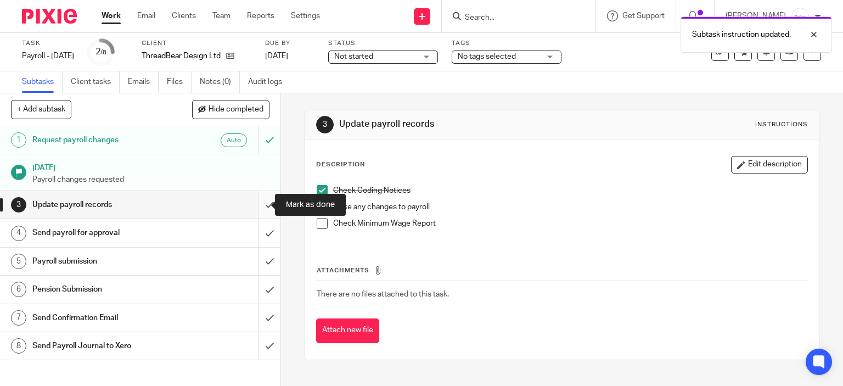
click at [263, 196] on input "submit" at bounding box center [140, 204] width 281 height 27
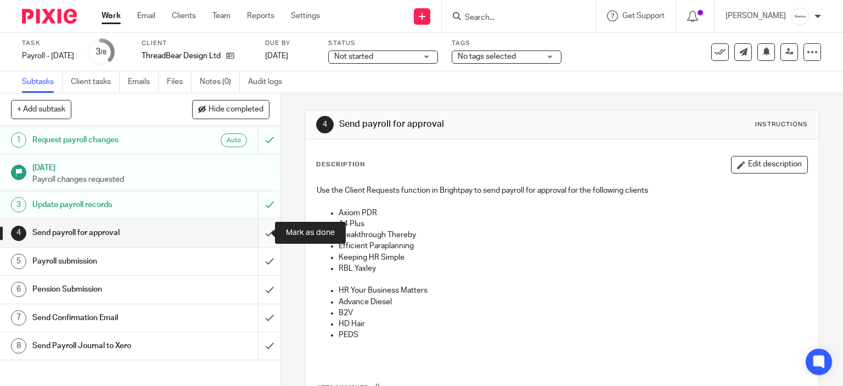
click at [254, 229] on input "submit" at bounding box center [140, 232] width 281 height 27
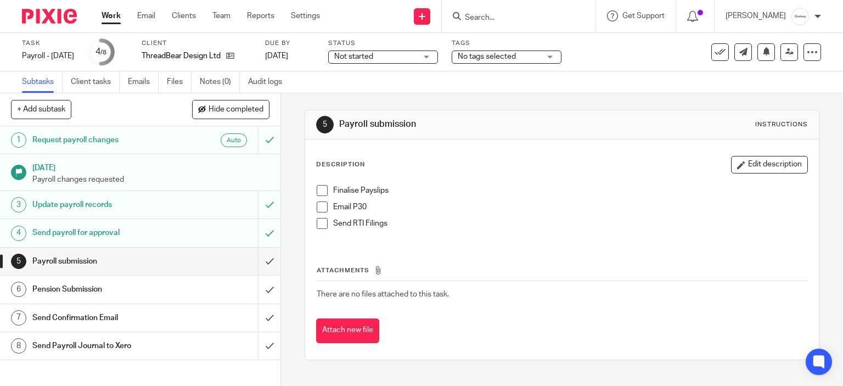
click at [320, 189] on span at bounding box center [322, 190] width 11 height 11
click at [319, 225] on span at bounding box center [322, 223] width 11 height 11
click at [322, 208] on span at bounding box center [322, 206] width 11 height 11
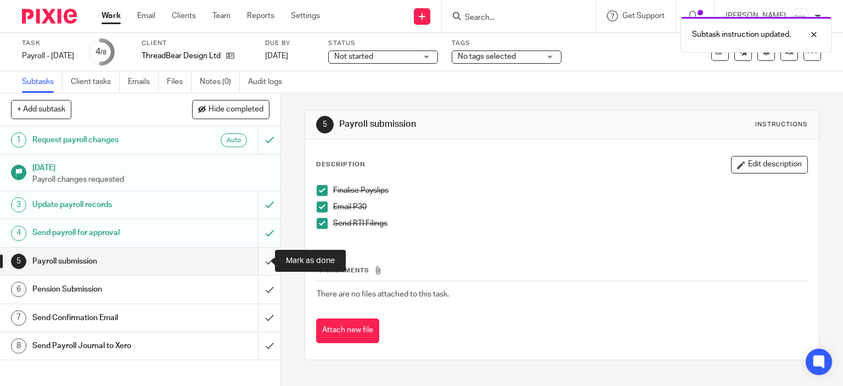
click at [256, 257] on input "submit" at bounding box center [140, 261] width 281 height 27
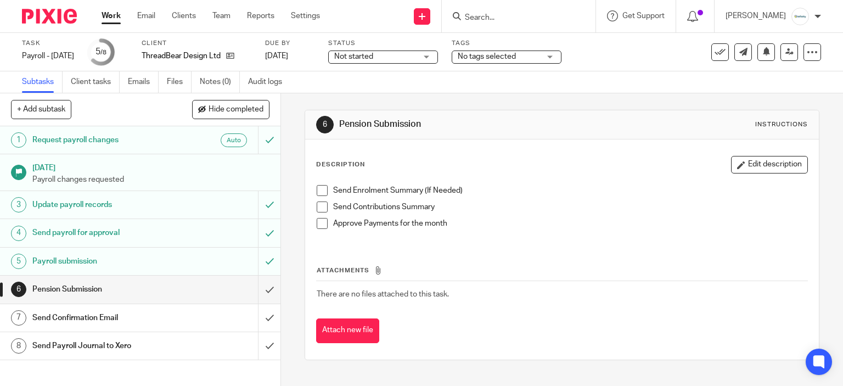
click at [317, 193] on span at bounding box center [322, 190] width 11 height 11
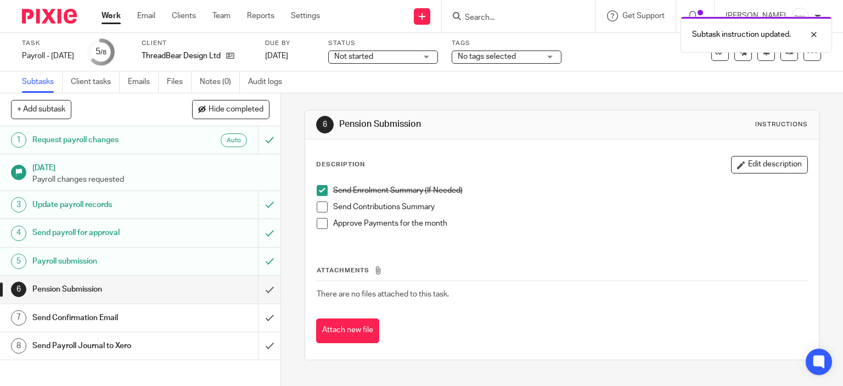
click at [321, 205] on span at bounding box center [322, 206] width 11 height 11
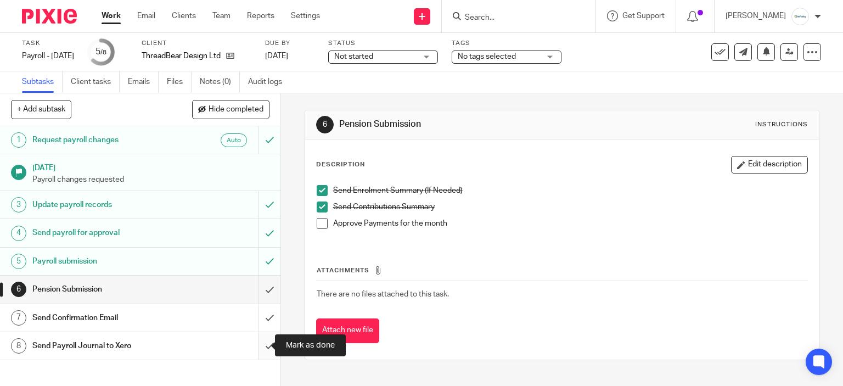
click at [261, 342] on input "submit" at bounding box center [140, 345] width 281 height 27
click at [312, 223] on div "Send Enrolment Summary (If Needed) Send Contributions Summary Approve Payments …" at bounding box center [562, 211] width 502 height 63
click at [320, 223] on span at bounding box center [322, 223] width 11 height 11
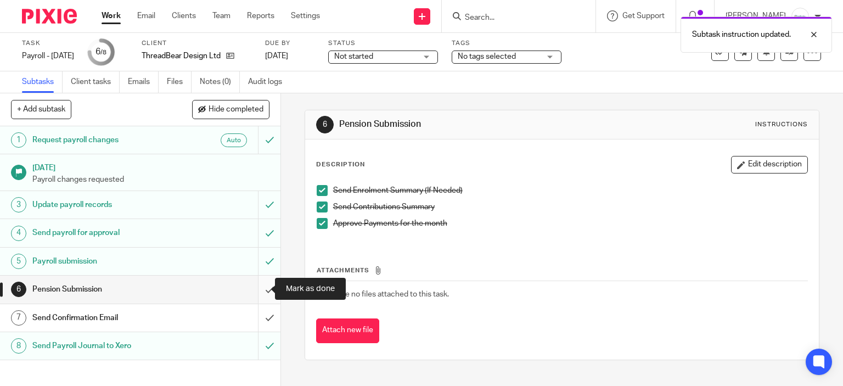
click at [249, 290] on input "submit" at bounding box center [140, 289] width 281 height 27
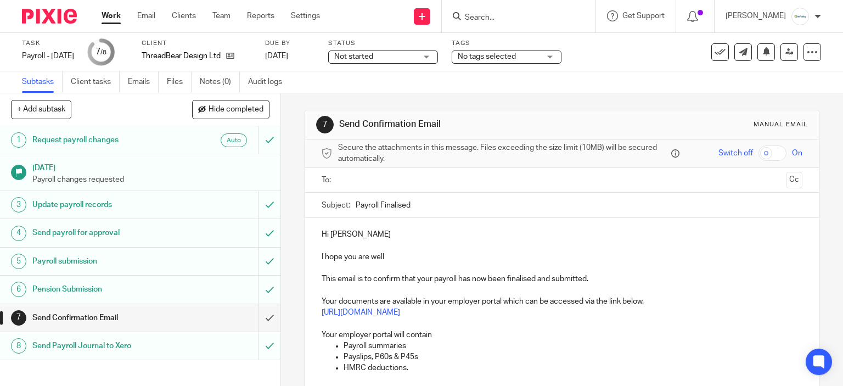
click at [362, 183] on input "text" at bounding box center [562, 180] width 440 height 13
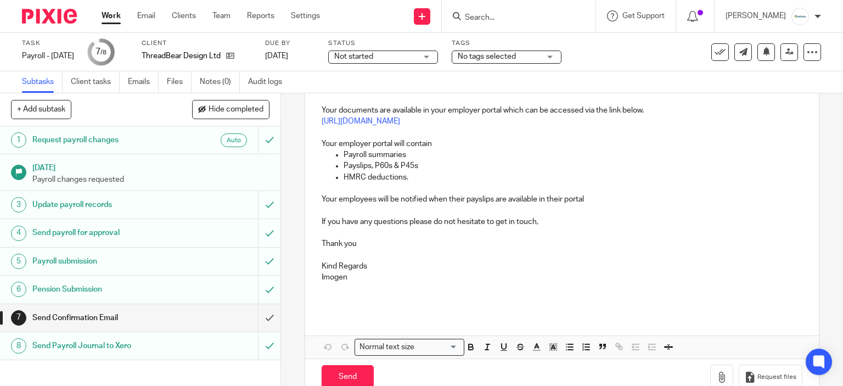
scroll to position [217, 0]
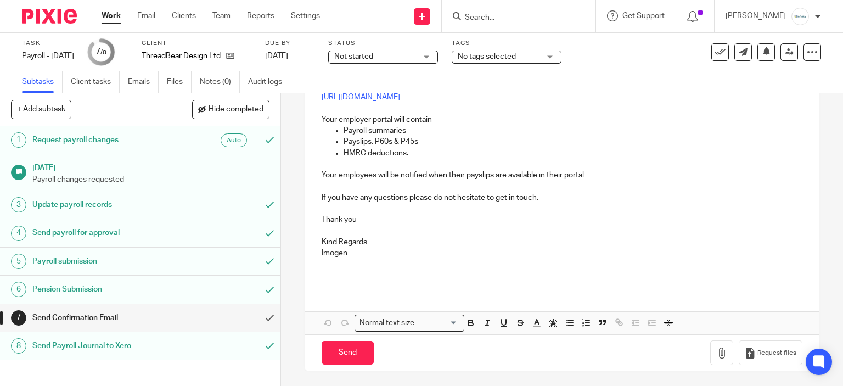
drag, startPoint x: 373, startPoint y: 257, endPoint x: 376, endPoint y: 264, distance: 6.4
click at [373, 259] on p at bounding box center [563, 264] width 482 height 11
click at [376, 293] on div "Hi Nick I hope you are well This email is to confirm that your payroll has now …" at bounding box center [562, 169] width 514 height 332
click at [369, 271] on p at bounding box center [563, 275] width 482 height 11
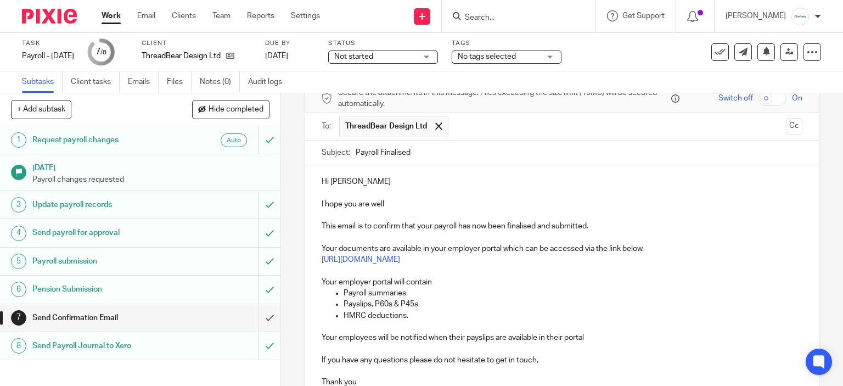
scroll to position [110, 0]
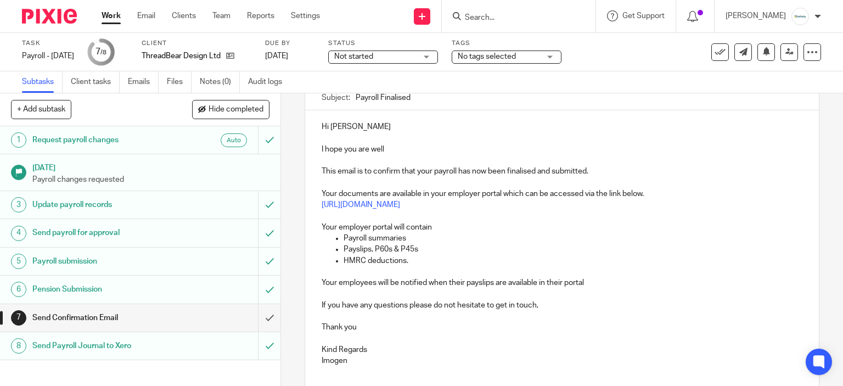
click at [398, 198] on p "Your documents are available in your employer portal which can be accessed via …" at bounding box center [563, 193] width 482 height 11
click at [399, 201] on link "https://client.brightpay.com/" at bounding box center [361, 205] width 79 height 8
click at [385, 226] on link "https://client.brightpay.com/" at bounding box center [402, 225] width 79 height 11
click at [600, 235] on p "Payroll summaries" at bounding box center [574, 238] width 460 height 11
click at [519, 258] on p "HMRC deductions." at bounding box center [574, 260] width 460 height 11
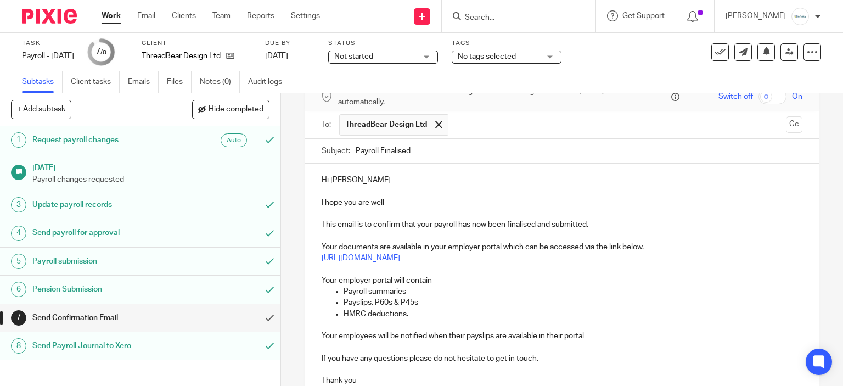
scroll to position [31, 0]
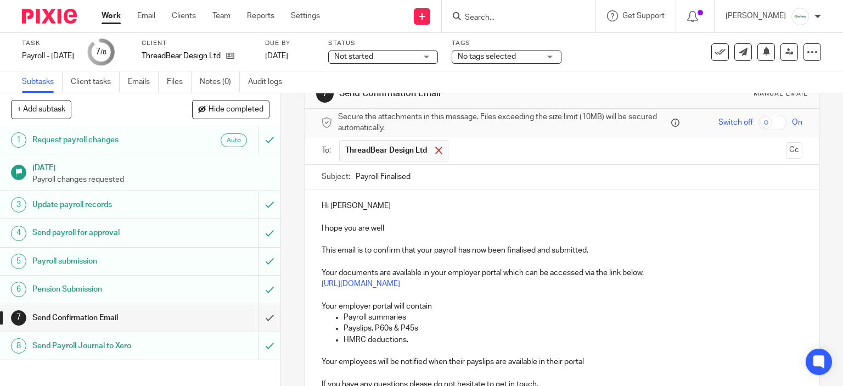
click at [435, 152] on span at bounding box center [438, 150] width 7 height 7
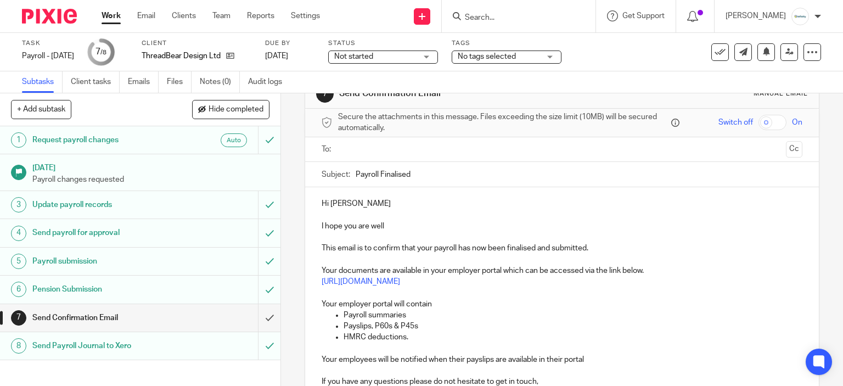
click at [433, 152] on input "text" at bounding box center [562, 149] width 440 height 13
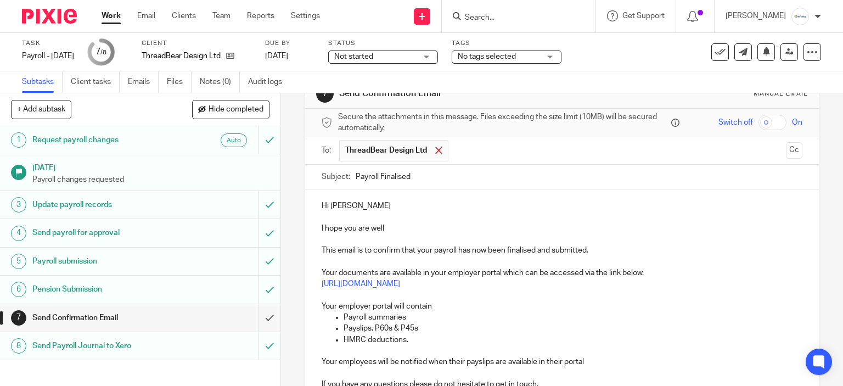
click at [433, 142] on div at bounding box center [439, 150] width 13 height 16
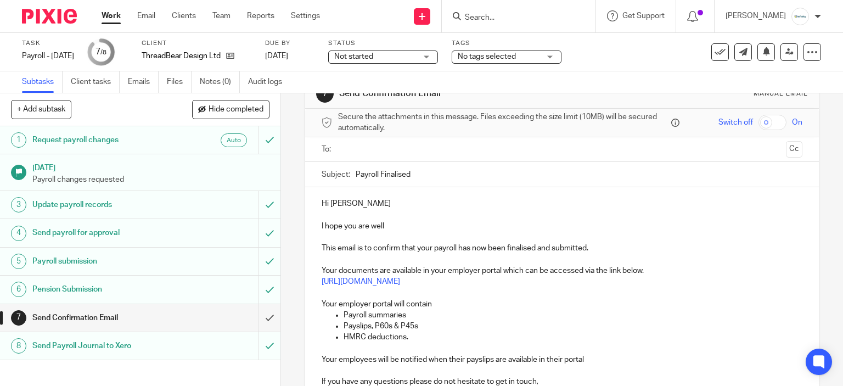
click at [434, 148] on input "text" at bounding box center [562, 149] width 440 height 13
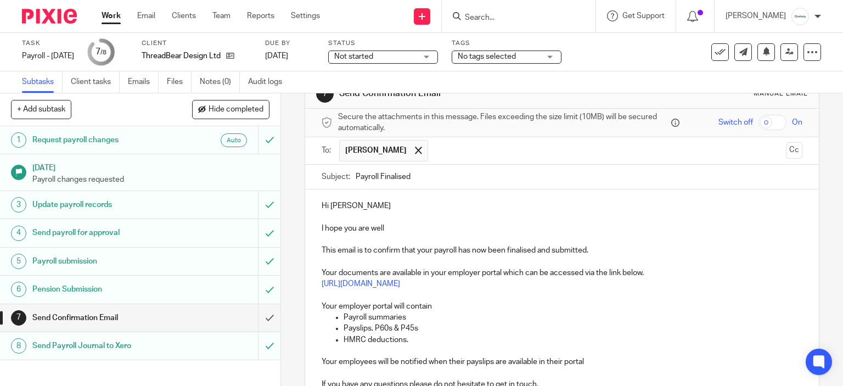
scroll to position [195, 0]
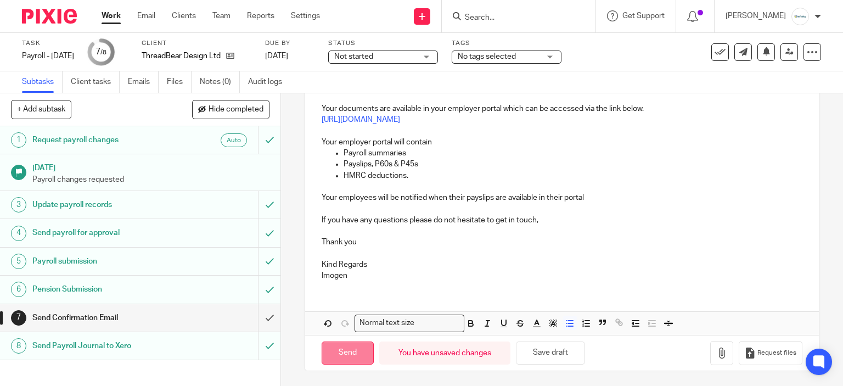
click at [354, 359] on input "Send" at bounding box center [348, 354] width 52 height 24
type input "Sent"
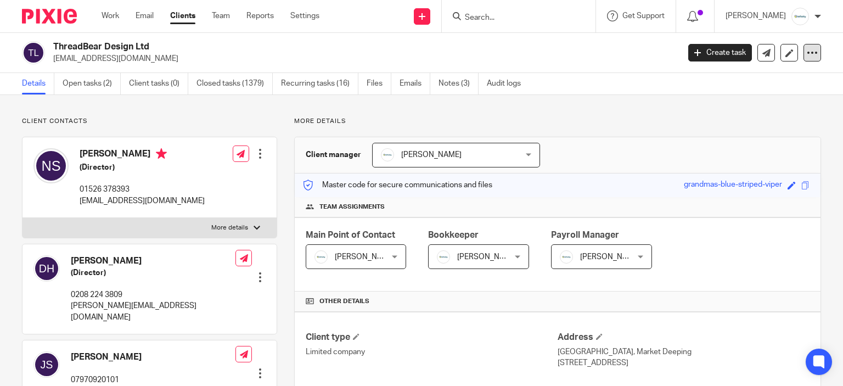
click at [807, 54] on icon at bounding box center [812, 52] width 11 height 11
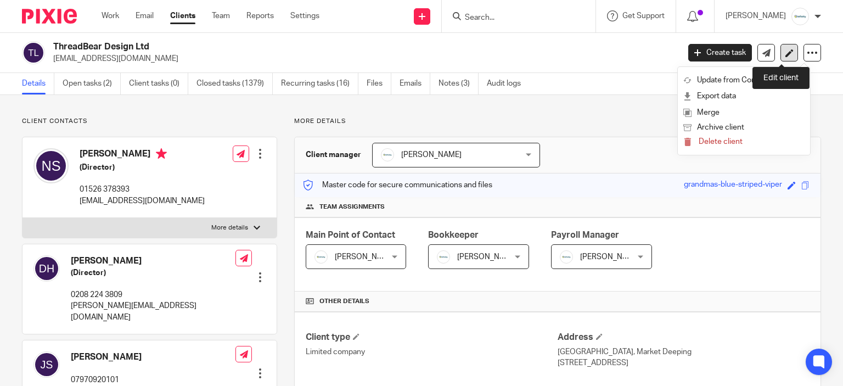
click at [786, 53] on icon at bounding box center [790, 53] width 8 height 8
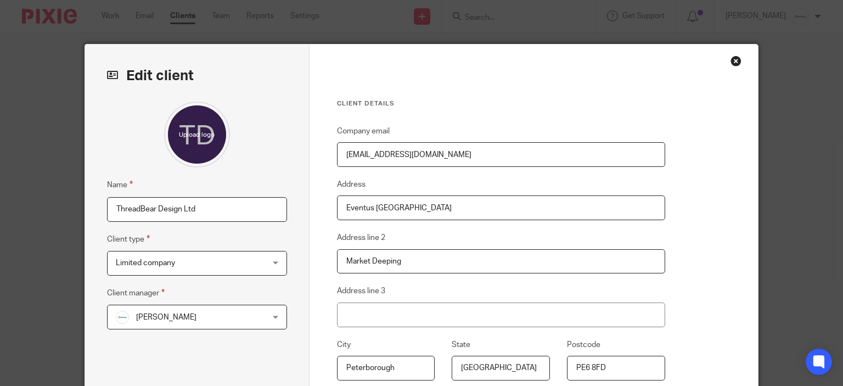
drag, startPoint x: 458, startPoint y: 158, endPoint x: 114, endPoint y: 193, distance: 346.6
click at [125, 196] on div "Edit client Name ThreadBear Design Ltd Client type Limited company Limited comp…" at bounding box center [422, 283] width 674 height 478
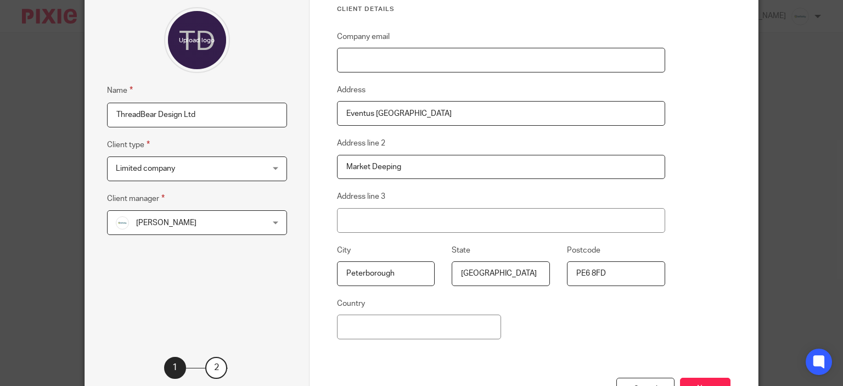
scroll to position [180, 0]
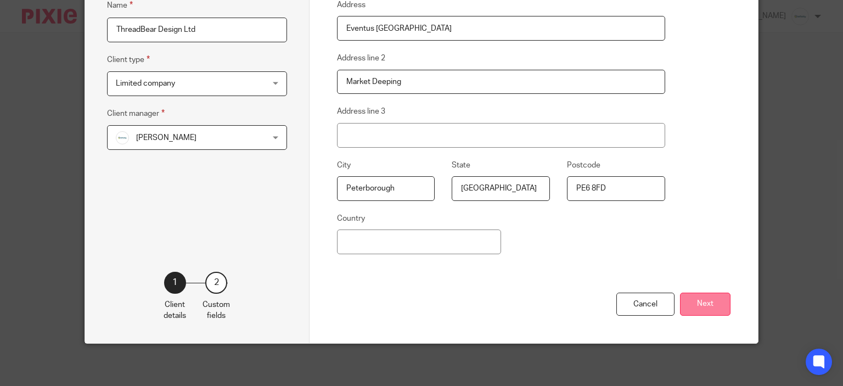
click at [712, 298] on button "Next" at bounding box center [705, 305] width 51 height 24
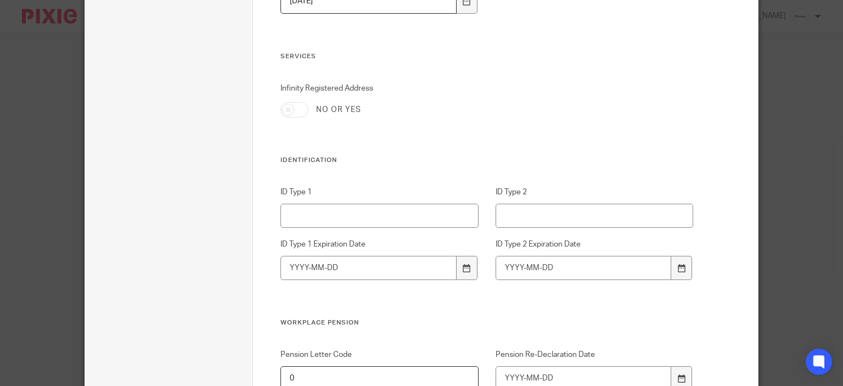
scroll to position [1113, 0]
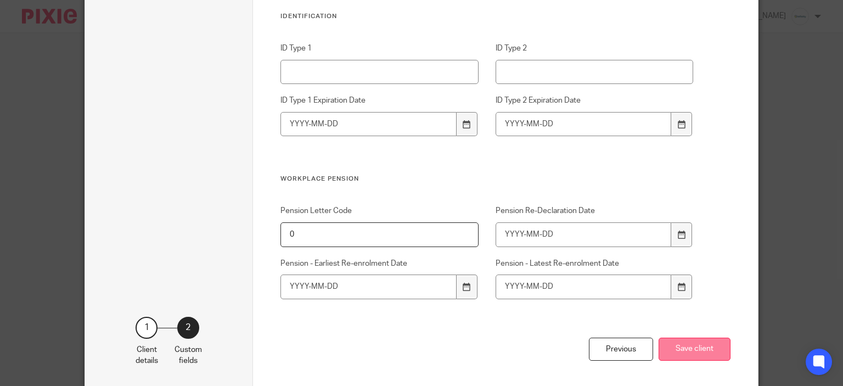
click at [702, 346] on button "Save client" at bounding box center [695, 350] width 72 height 24
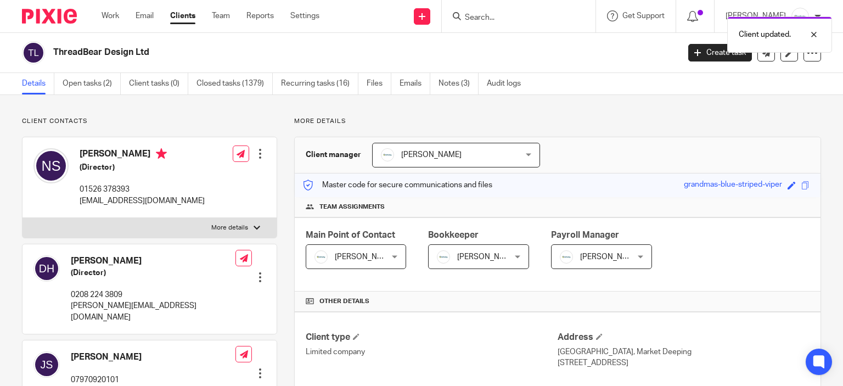
scroll to position [55, 0]
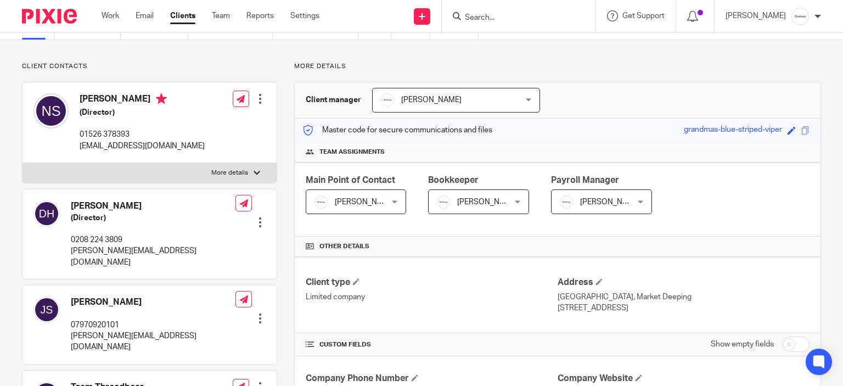
click at [254, 167] on label "More details" at bounding box center [150, 173] width 254 height 20
click at [23, 163] on input "More details" at bounding box center [22, 163] width 1 height 1
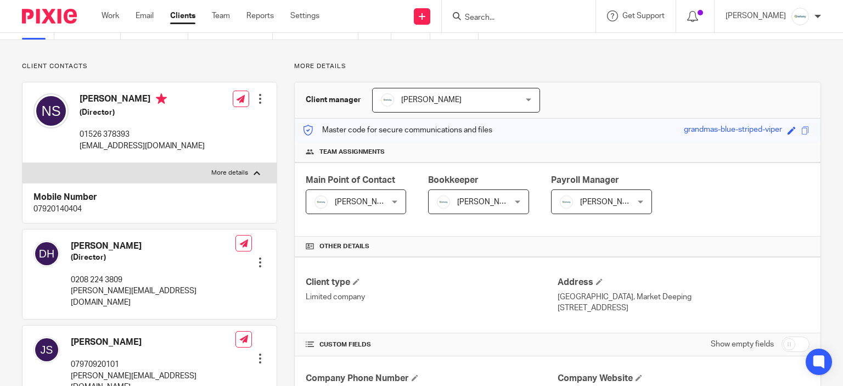
click at [254, 167] on label "More details" at bounding box center [150, 173] width 254 height 20
click at [23, 163] on input "More details" at bounding box center [22, 163] width 1 height 1
checkbox input "false"
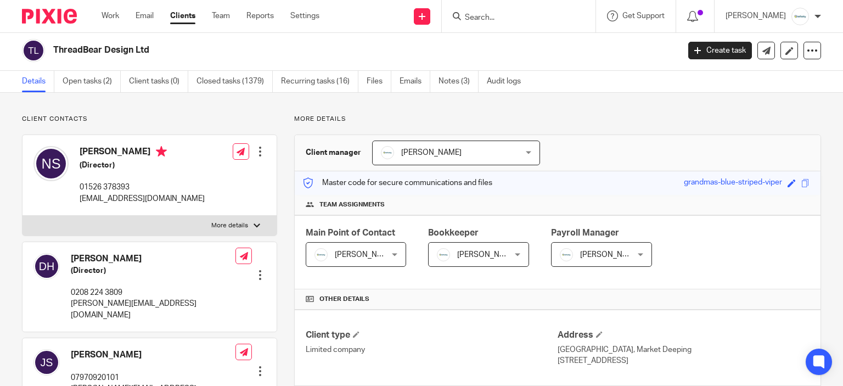
scroll to position [0, 0]
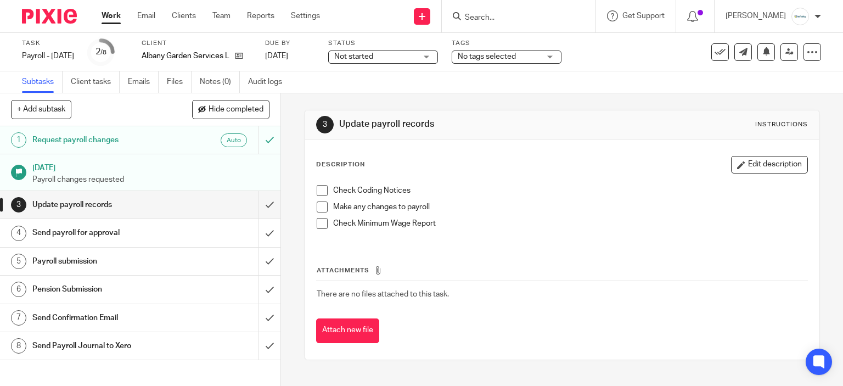
click at [317, 191] on span at bounding box center [322, 190] width 11 height 11
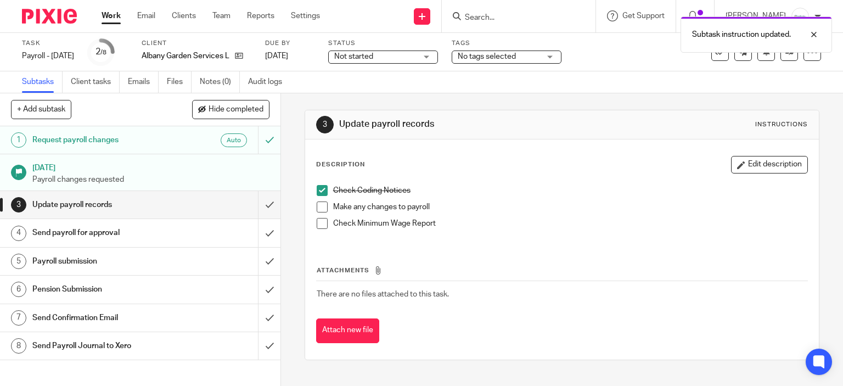
click at [317, 211] on span at bounding box center [322, 206] width 11 height 11
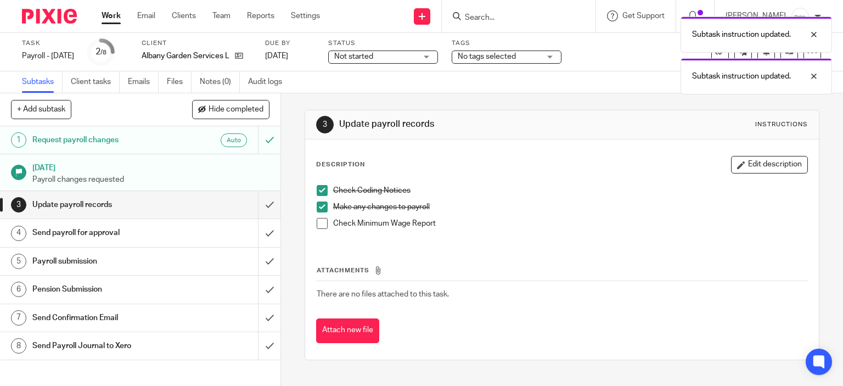
click at [321, 221] on span at bounding box center [322, 223] width 11 height 11
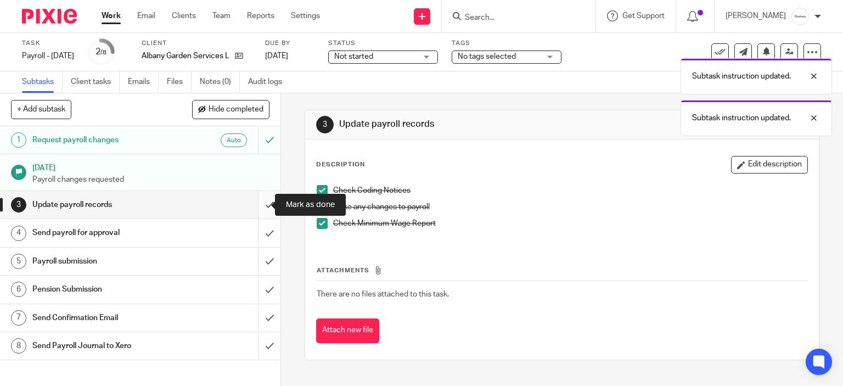
click at [259, 205] on input "submit" at bounding box center [140, 204] width 281 height 27
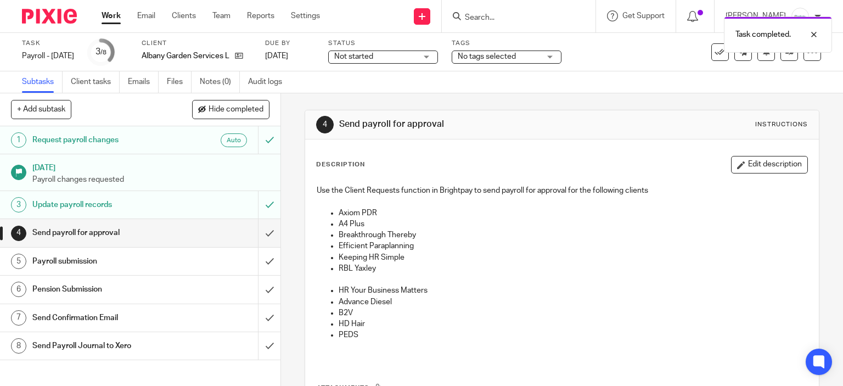
click at [246, 232] on link "4 Send payroll for approval" at bounding box center [129, 232] width 258 height 27
click at [249, 232] on input "submit" at bounding box center [140, 232] width 281 height 27
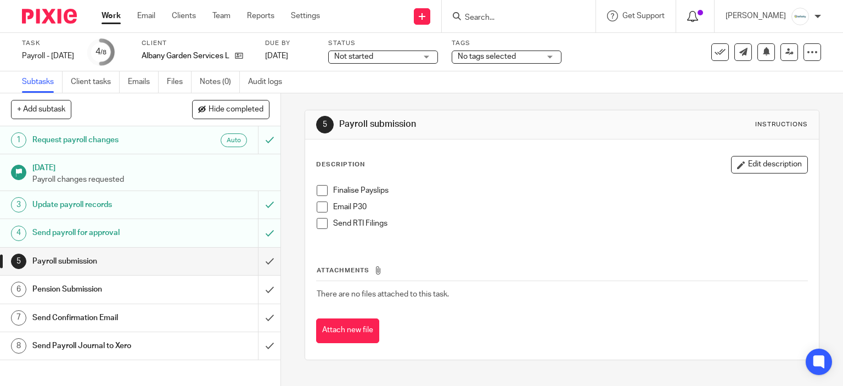
click at [703, 21] on div at bounding box center [695, 16] width 16 height 12
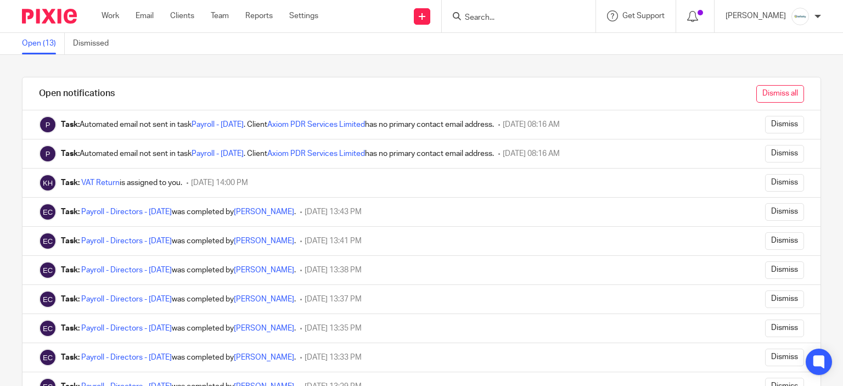
click at [764, 86] on input "Dismiss all" at bounding box center [781, 94] width 48 height 18
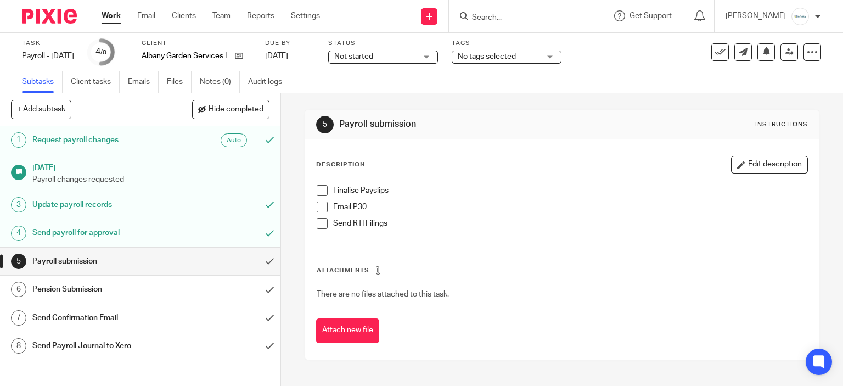
click at [311, 191] on div "Finalise Payslips Email P30 Send RTI Filings" at bounding box center [562, 211] width 502 height 63
click at [318, 193] on span at bounding box center [322, 190] width 11 height 11
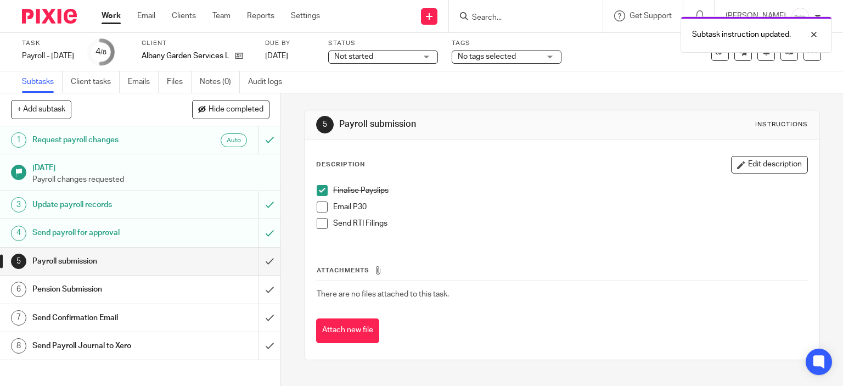
click at [321, 225] on span at bounding box center [322, 223] width 11 height 11
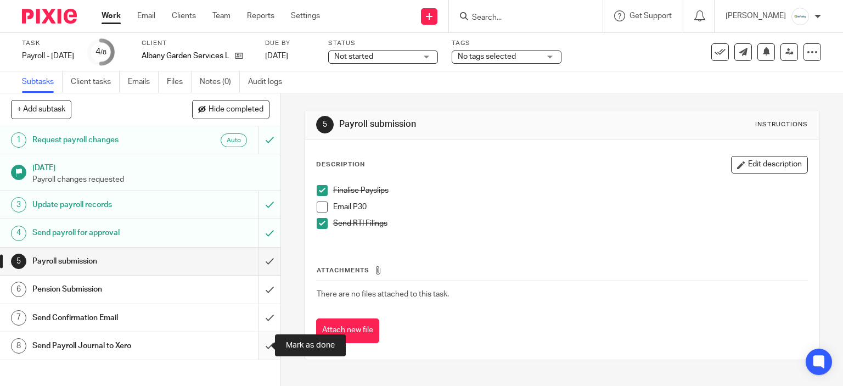
click at [262, 341] on input "submit" at bounding box center [140, 345] width 281 height 27
click at [223, 290] on div "Pension Submission" at bounding box center [139, 289] width 215 height 16
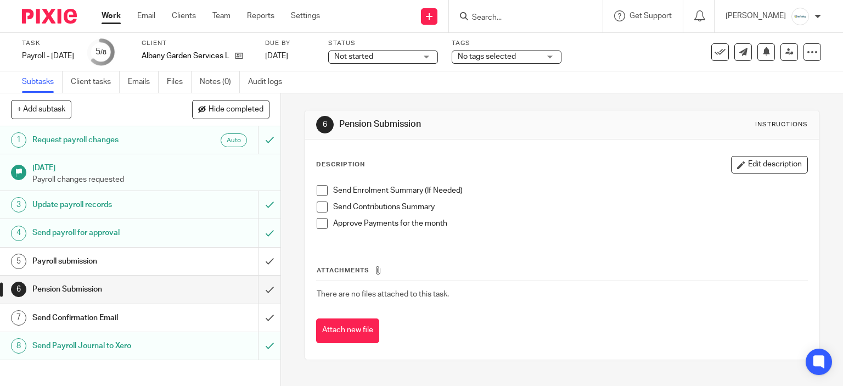
click at [317, 195] on li "Send Enrolment Summary (If Needed)" at bounding box center [562, 193] width 491 height 16
click at [317, 193] on span at bounding box center [322, 190] width 11 height 11
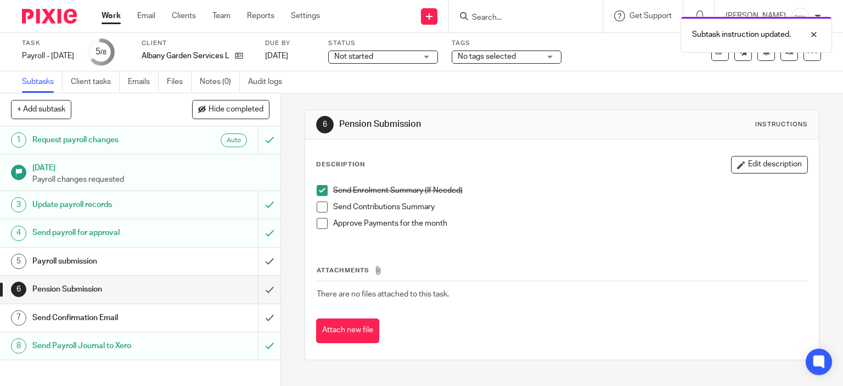
click at [318, 209] on span at bounding box center [322, 206] width 11 height 11
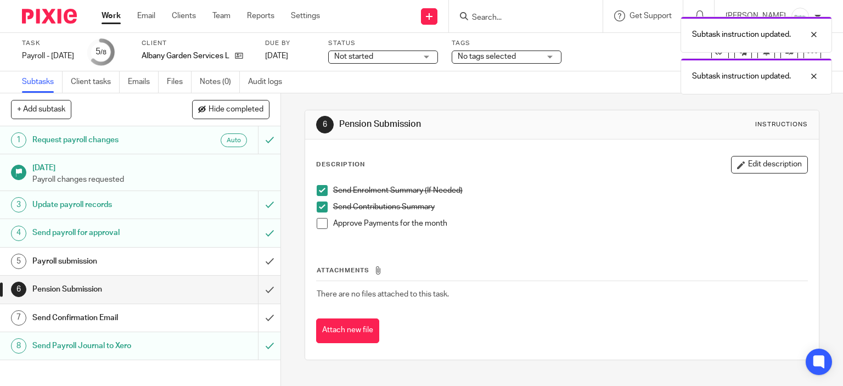
click at [319, 224] on span at bounding box center [322, 223] width 11 height 11
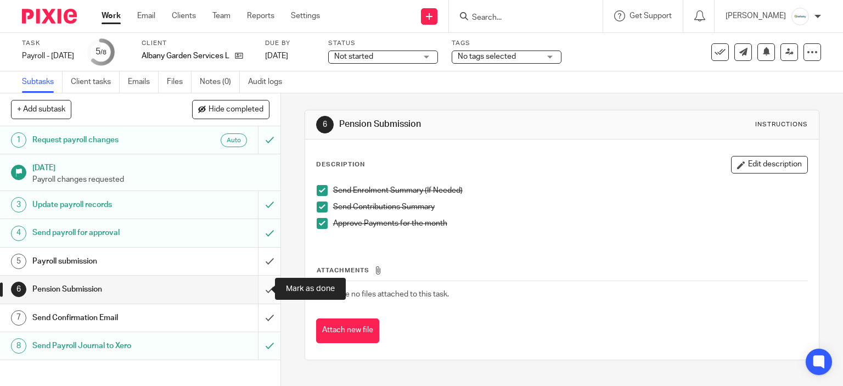
click at [265, 288] on input "submit" at bounding box center [140, 289] width 281 height 27
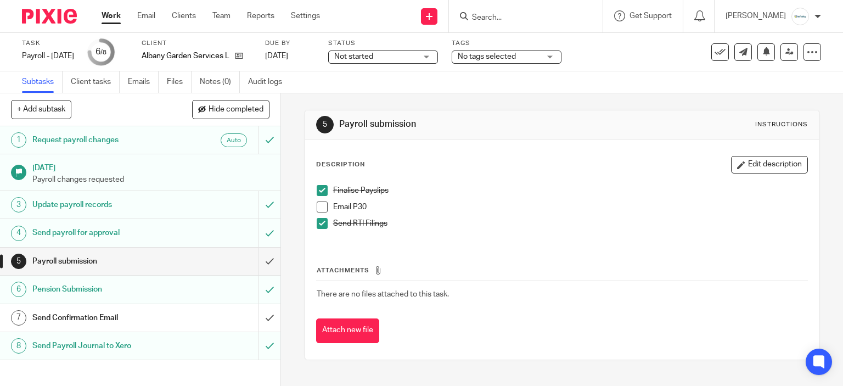
click at [317, 206] on span at bounding box center [322, 206] width 11 height 11
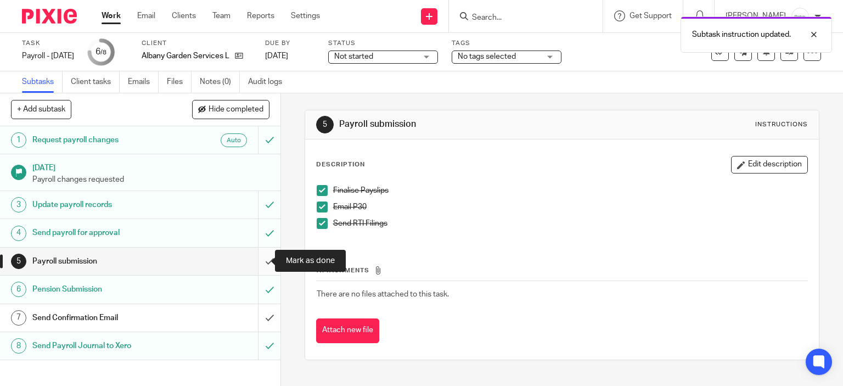
click at [253, 255] on input "submit" at bounding box center [140, 261] width 281 height 27
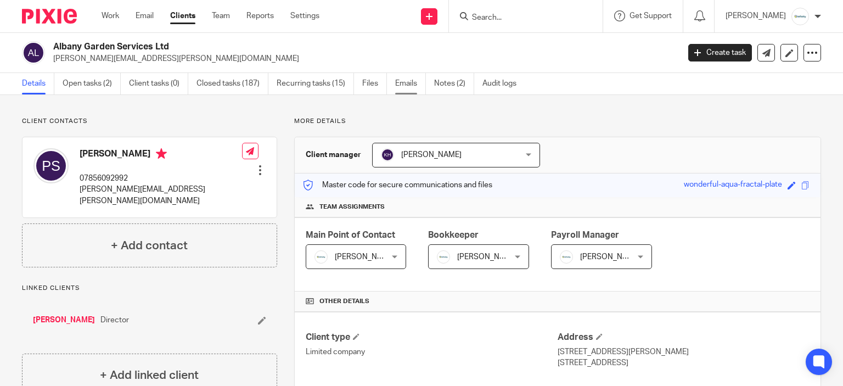
click at [404, 74] on link "Emails" at bounding box center [410, 83] width 31 height 21
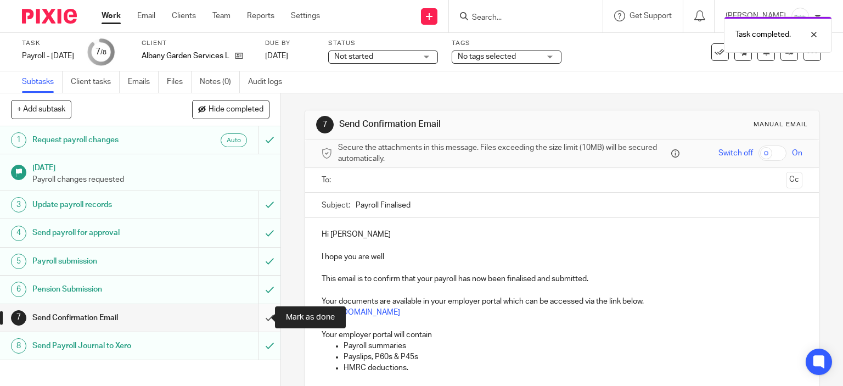
click at [261, 309] on input "submit" at bounding box center [140, 317] width 281 height 27
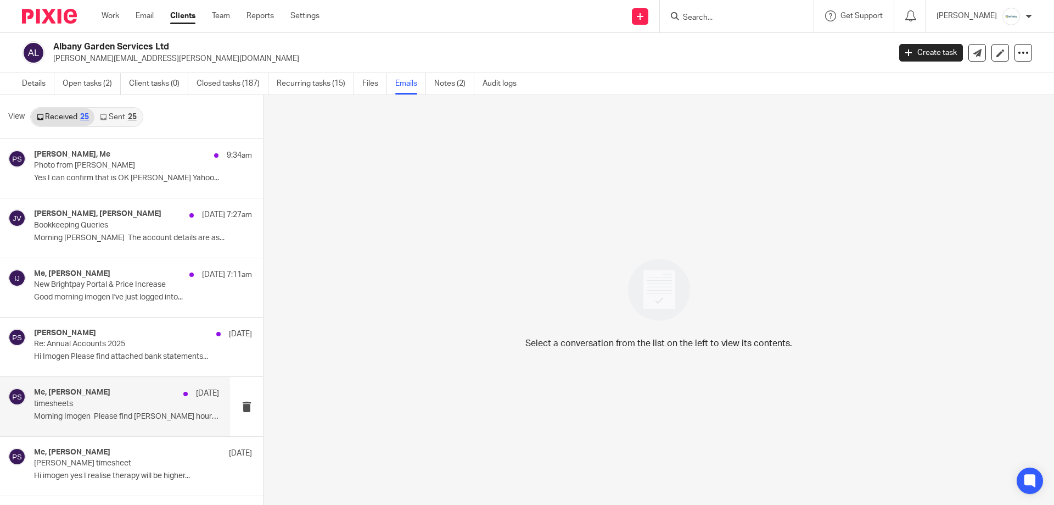
click at [94, 385] on p "timesheets" at bounding box center [108, 403] width 148 height 9
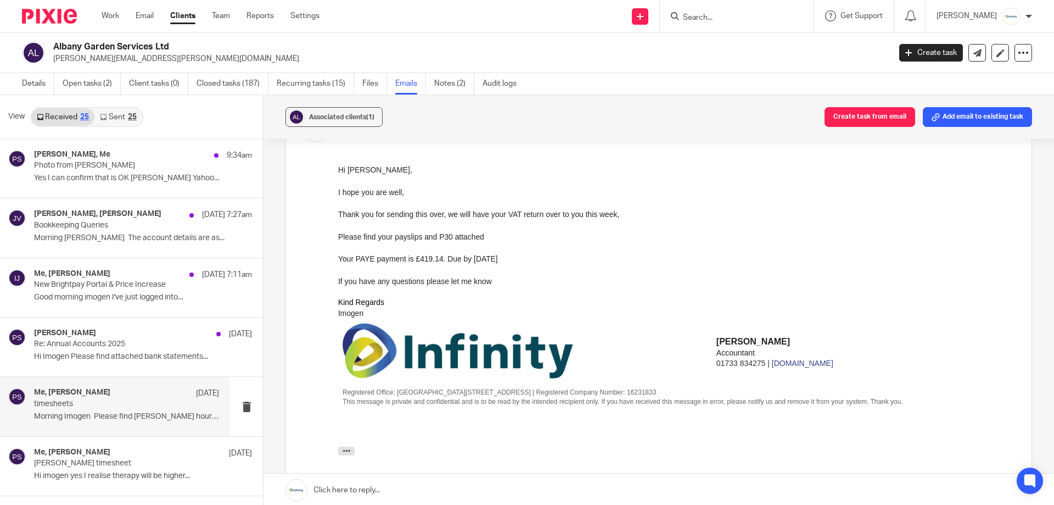
scroll to position [153, 0]
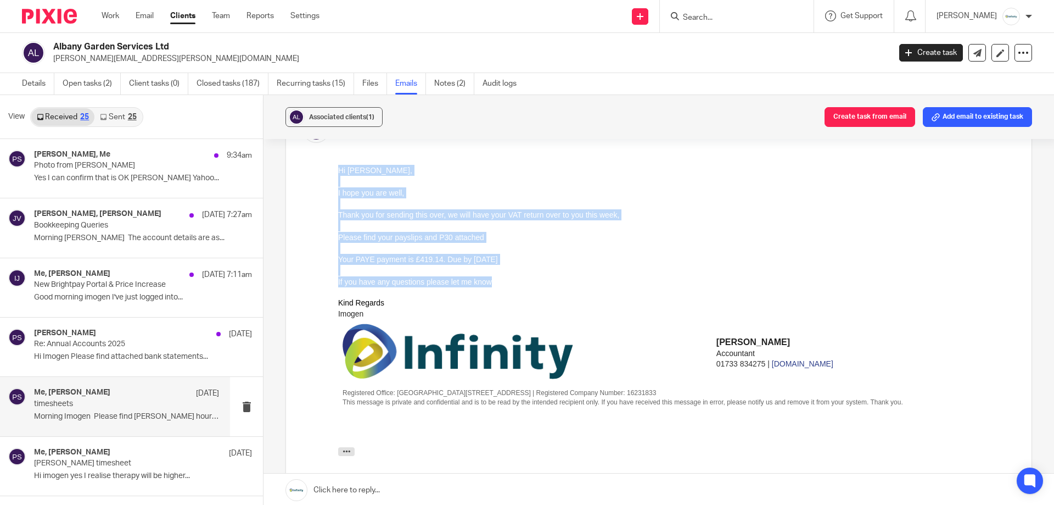
drag, startPoint x: 501, startPoint y: 281, endPoint x: 328, endPoint y: 166, distance: 206.8
click html "Hi Peter, I hope you are well, Thank you for sending this over, we will have yo…"
copy div "Hi Peter, I hope you are well, Thank you for sending this over, we will have yo…"
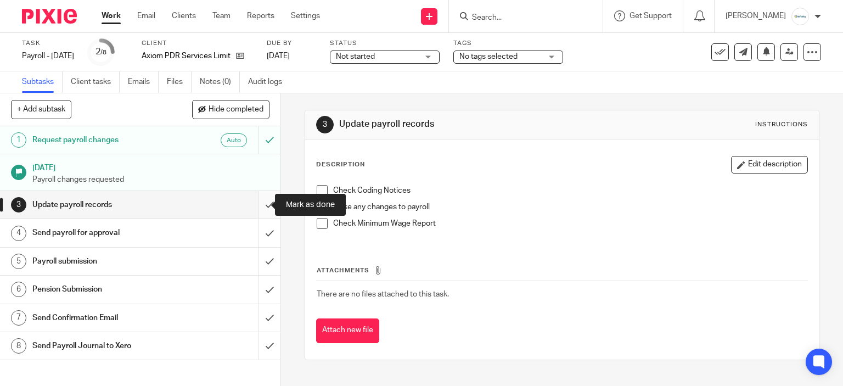
click at [261, 203] on input "submit" at bounding box center [140, 204] width 281 height 27
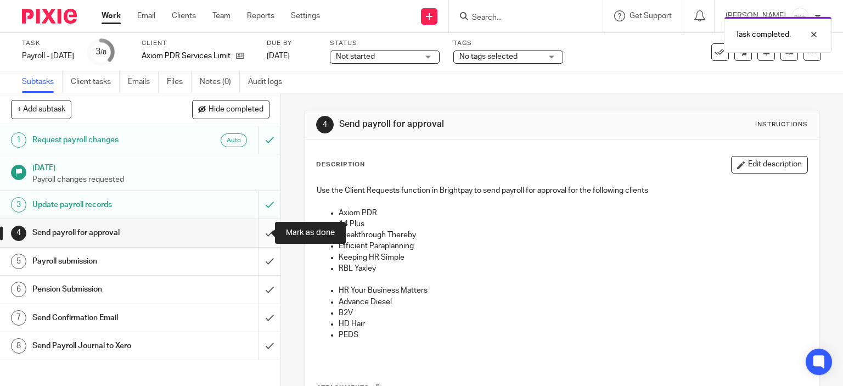
click at [264, 228] on input "submit" at bounding box center [140, 232] width 281 height 27
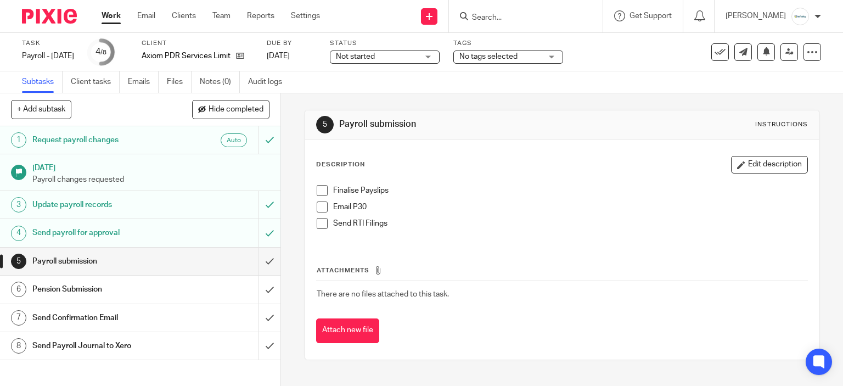
drag, startPoint x: 321, startPoint y: 197, endPoint x: 314, endPoint y: 184, distance: 14.2
click at [320, 196] on li "Finalise Payslips" at bounding box center [562, 193] width 491 height 16
click at [317, 185] on span at bounding box center [322, 190] width 11 height 11
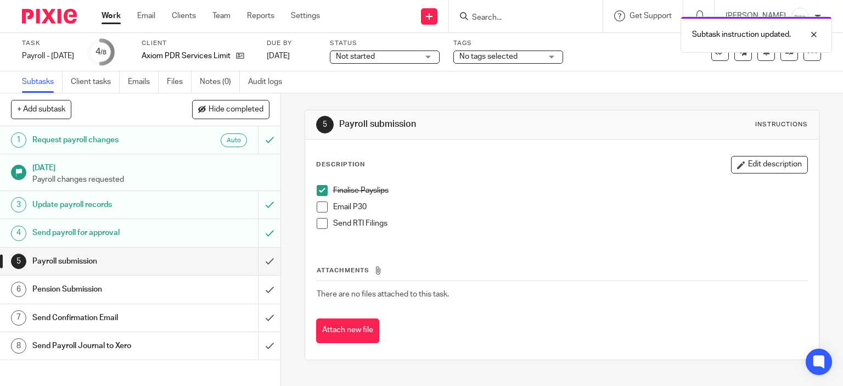
click at [317, 210] on span at bounding box center [322, 206] width 11 height 11
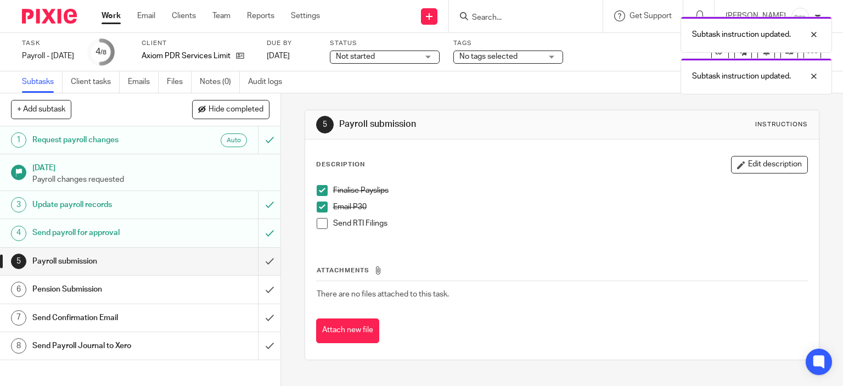
click at [317, 223] on span at bounding box center [322, 223] width 11 height 11
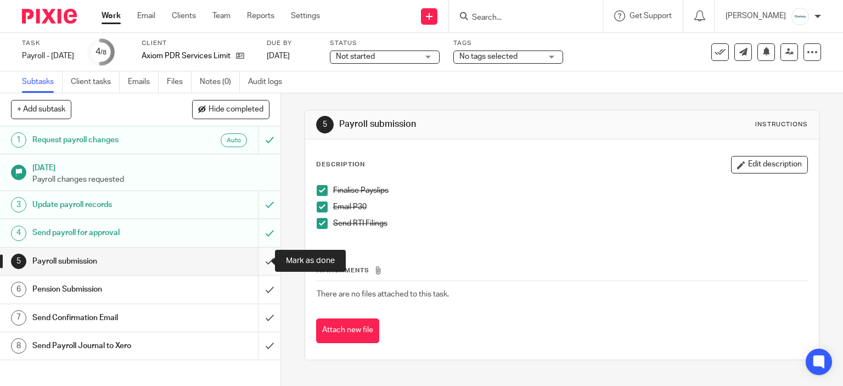
click at [260, 256] on input "submit" at bounding box center [140, 261] width 281 height 27
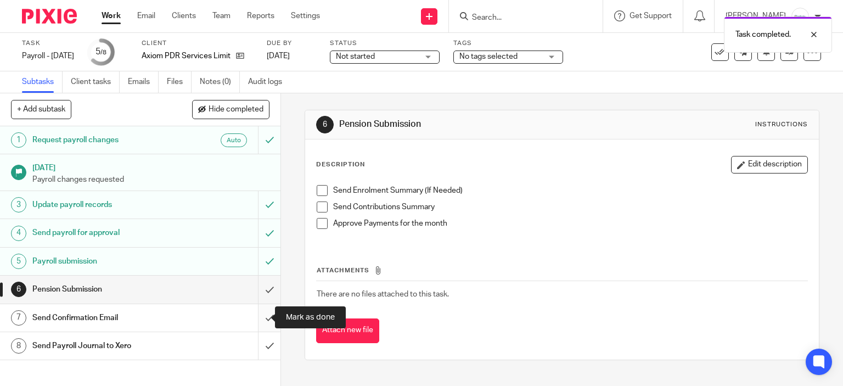
click at [264, 320] on input "submit" at bounding box center [140, 317] width 281 height 27
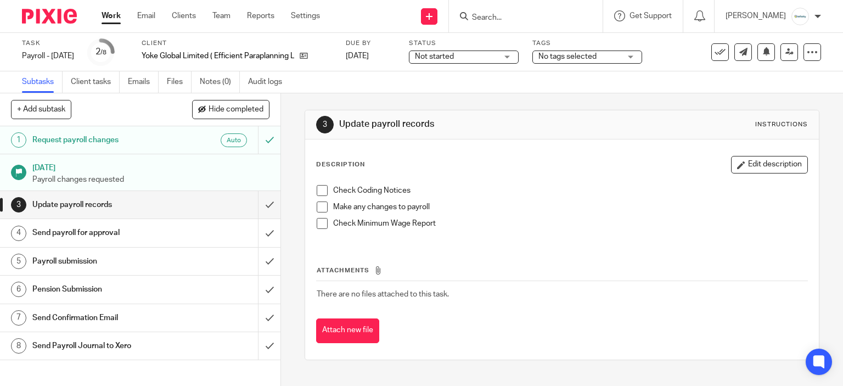
click at [317, 191] on span at bounding box center [322, 190] width 11 height 11
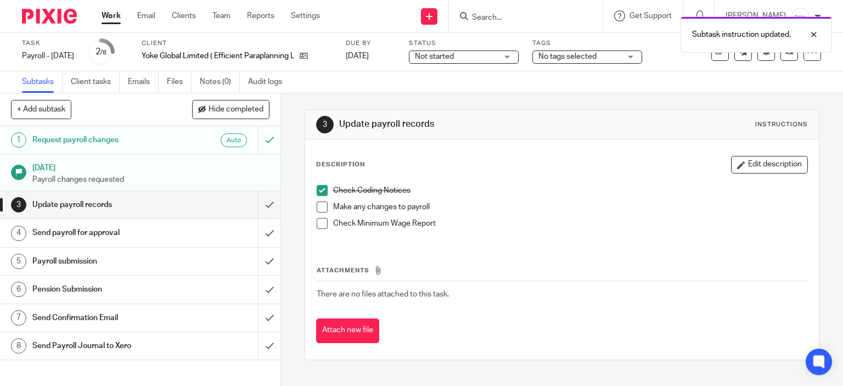
click at [317, 211] on span at bounding box center [322, 206] width 11 height 11
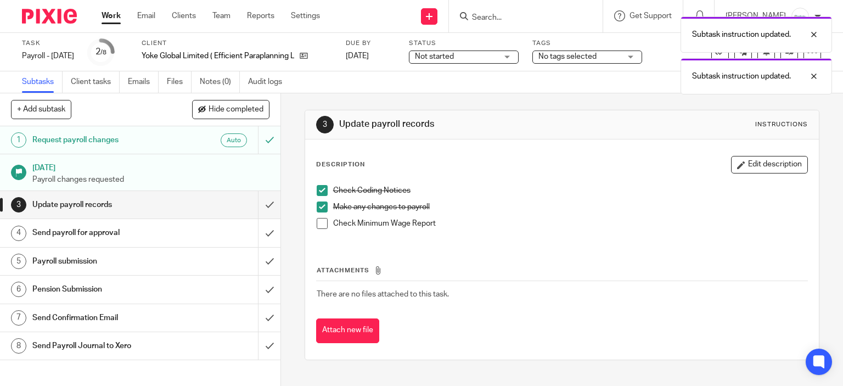
click at [318, 219] on span at bounding box center [322, 223] width 11 height 11
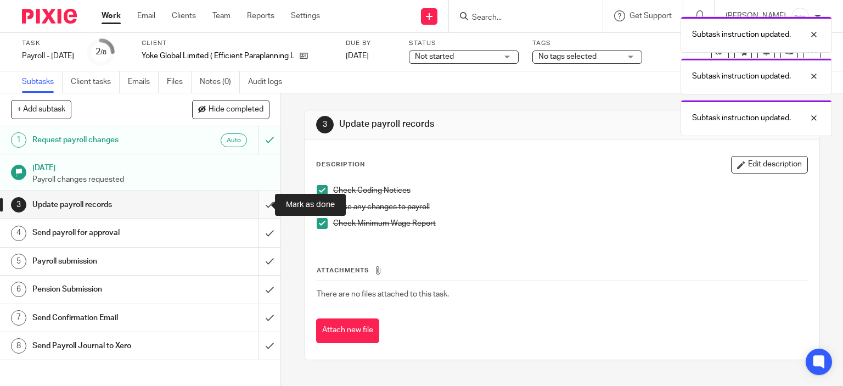
click at [251, 205] on input "submit" at bounding box center [140, 204] width 281 height 27
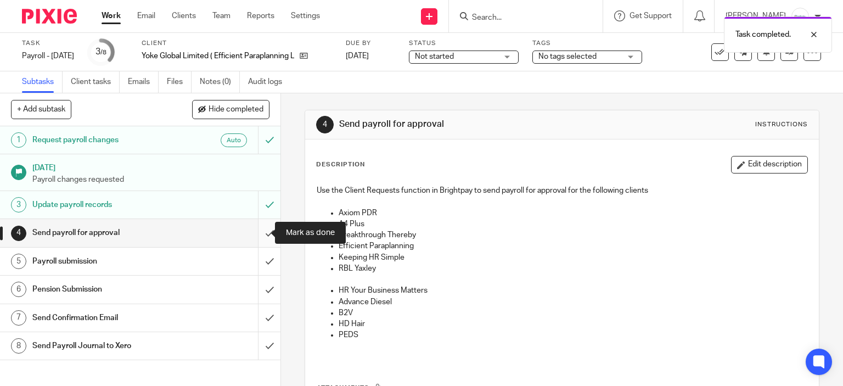
click at [265, 231] on input "submit" at bounding box center [140, 232] width 281 height 27
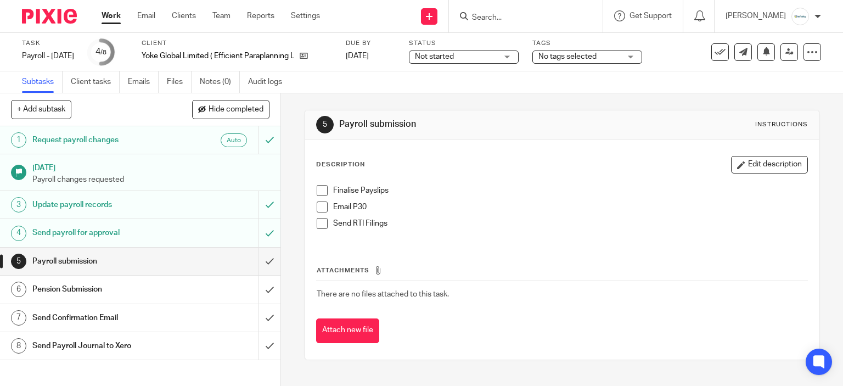
click at [321, 185] on span at bounding box center [322, 190] width 11 height 11
click at [317, 204] on span at bounding box center [322, 206] width 11 height 11
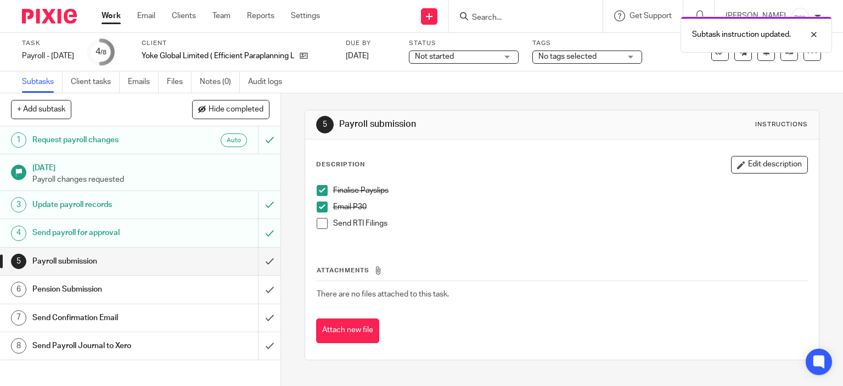
drag, startPoint x: 322, startPoint y: 210, endPoint x: 316, endPoint y: 216, distance: 8.2
click at [322, 210] on span at bounding box center [322, 206] width 11 height 11
click at [317, 217] on li "Email P30" at bounding box center [562, 209] width 491 height 16
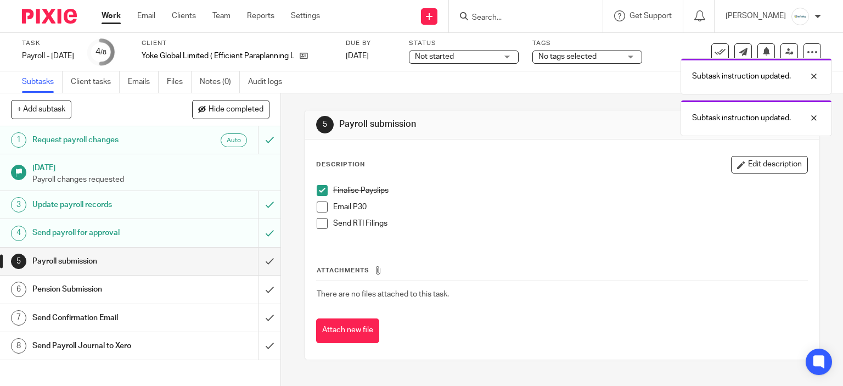
drag, startPoint x: 325, startPoint y: 222, endPoint x: 316, endPoint y: 210, distance: 14.9
click at [323, 221] on li "Send RTI Filings" at bounding box center [562, 226] width 491 height 16
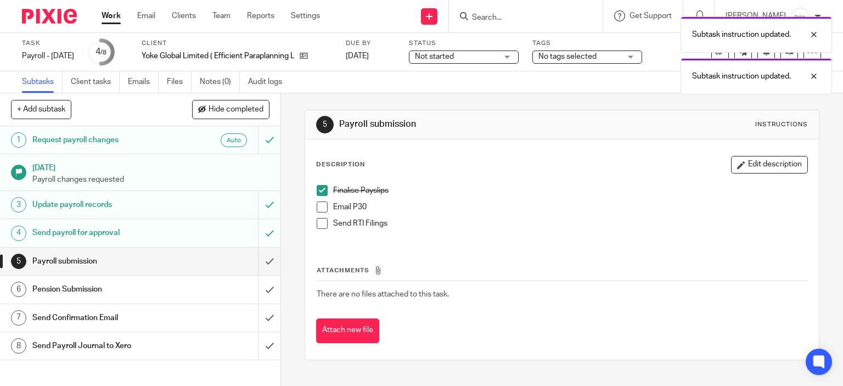
click at [317, 209] on span at bounding box center [322, 206] width 11 height 11
click at [317, 221] on span at bounding box center [322, 223] width 11 height 11
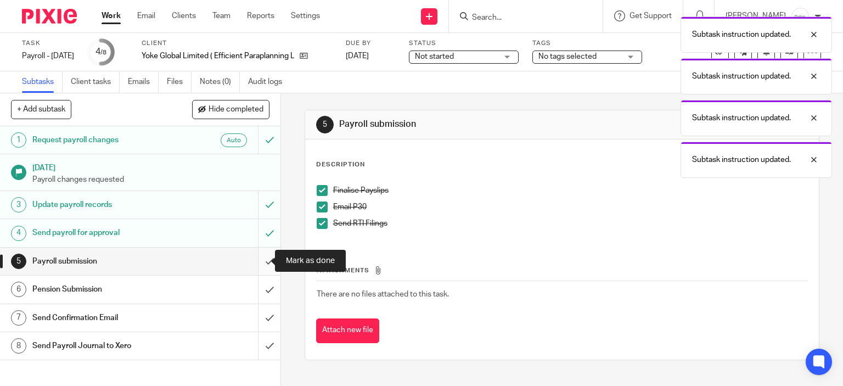
click at [257, 251] on input "submit" at bounding box center [140, 261] width 281 height 27
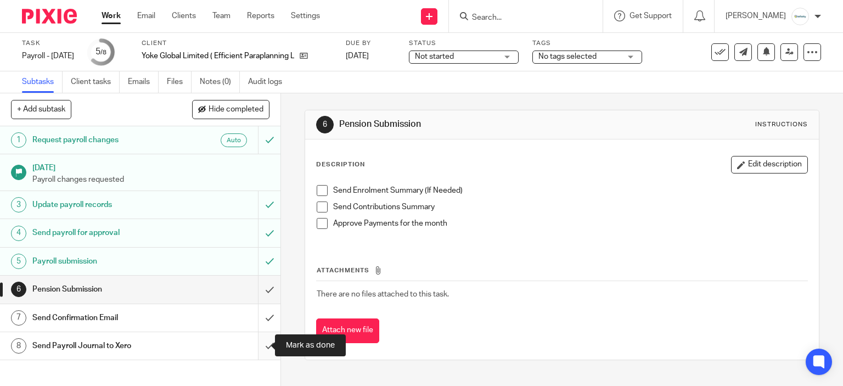
click at [262, 336] on input "submit" at bounding box center [140, 345] width 281 height 27
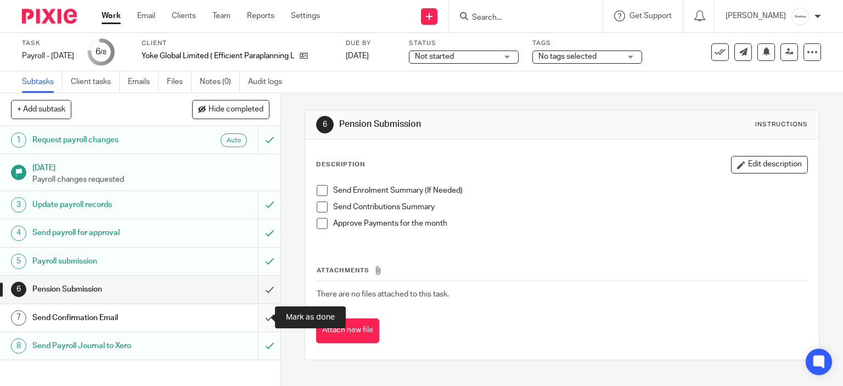
click at [257, 317] on input "submit" at bounding box center [140, 317] width 281 height 27
click at [559, 21] on input "Search" at bounding box center [520, 18] width 99 height 10
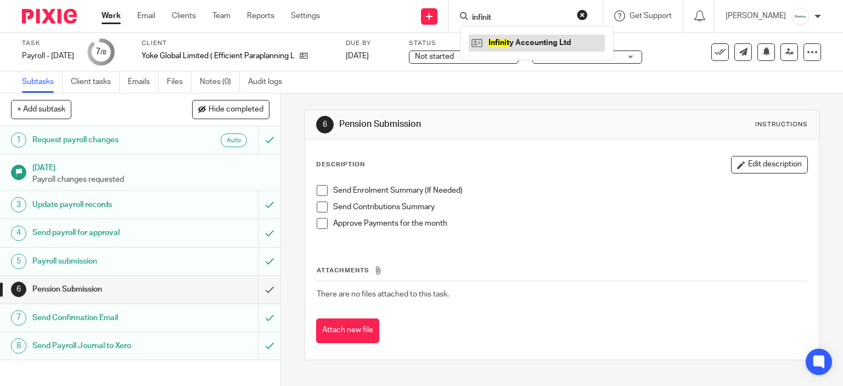
type input "infinit"
click at [542, 43] on link at bounding box center [537, 43] width 136 height 16
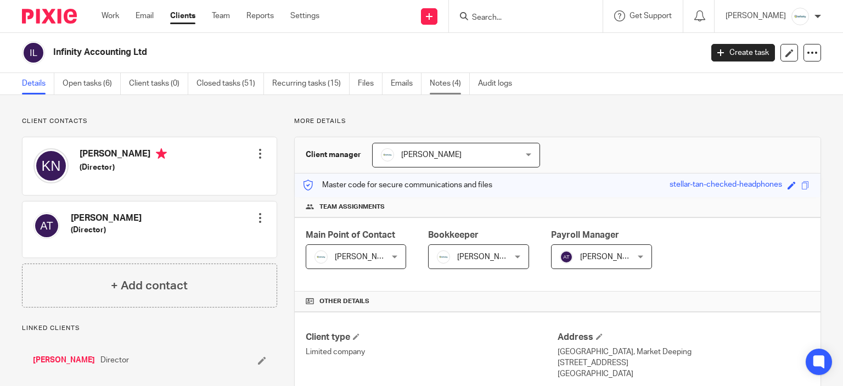
click at [457, 79] on link "Notes (4)" at bounding box center [450, 83] width 40 height 21
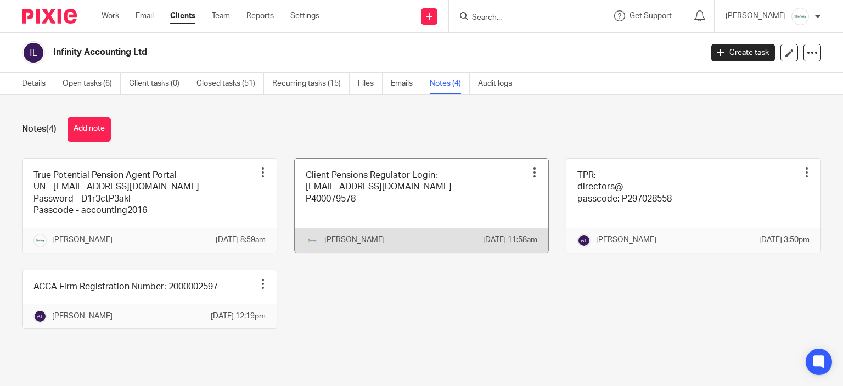
scroll to position [4, 0]
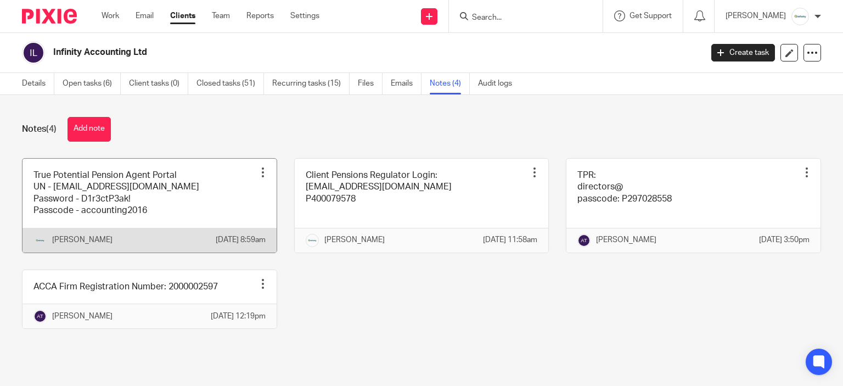
click at [102, 196] on link at bounding box center [150, 206] width 254 height 94
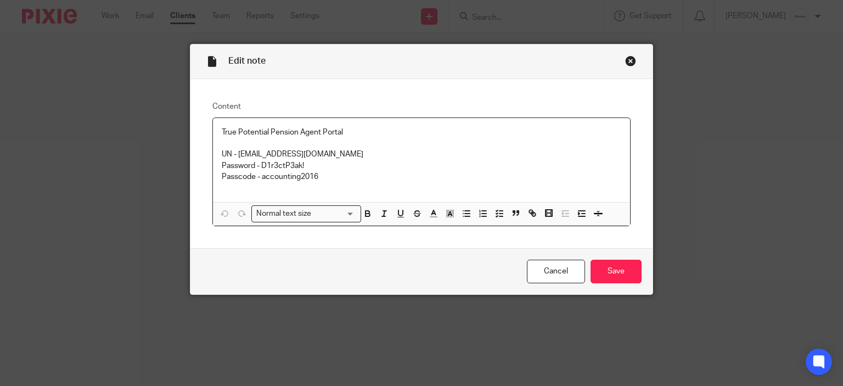
drag, startPoint x: 237, startPoint y: 153, endPoint x: 333, endPoint y: 150, distance: 96.7
click at [333, 150] on p "UN - Payroll@infinity-accounting.co.uk" at bounding box center [422, 154] width 400 height 11
drag, startPoint x: 234, startPoint y: 155, endPoint x: 349, endPoint y: 159, distance: 114.8
click at [349, 159] on p "UN - Payroll@infinity-accounting.co.uk" at bounding box center [422, 154] width 400 height 11
copy p "Payroll@infinity-accounting.co.uk"
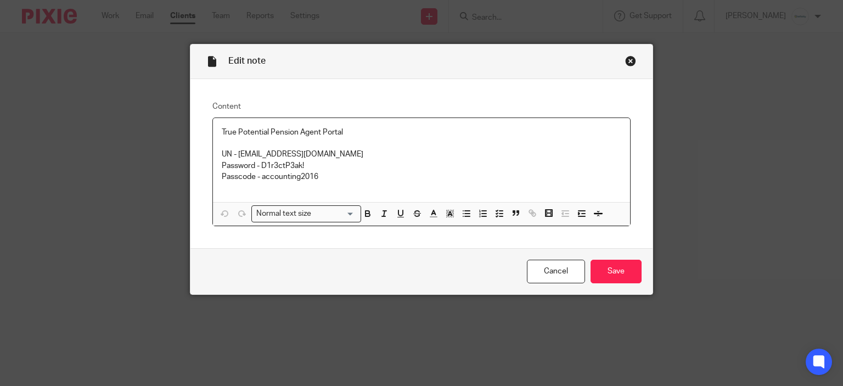
click at [295, 161] on p "Password - D1r3ctP3ak!" at bounding box center [422, 165] width 400 height 11
drag, startPoint x: 307, startPoint y: 171, endPoint x: 281, endPoint y: 166, distance: 26.8
click at [306, 170] on div "True Potential Pension Agent Portal UN - Payroll@infinity-accounting.co.uk Pass…" at bounding box center [422, 160] width 418 height 84
drag, startPoint x: 257, startPoint y: 165, endPoint x: 305, endPoint y: 166, distance: 48.3
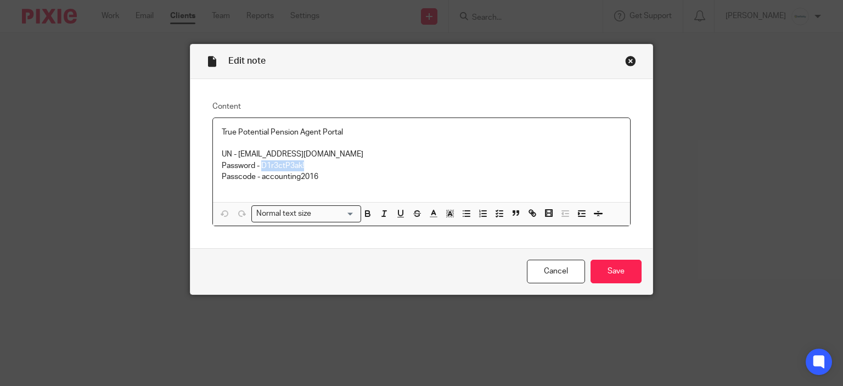
click at [305, 166] on p "Password - D1r3ctP3ak!" at bounding box center [422, 165] width 400 height 11
copy p "D1r3ctP3ak!"
click at [603, 286] on div "Cancel Save" at bounding box center [422, 271] width 463 height 46
click at [609, 274] on input "Save" at bounding box center [616, 272] width 51 height 24
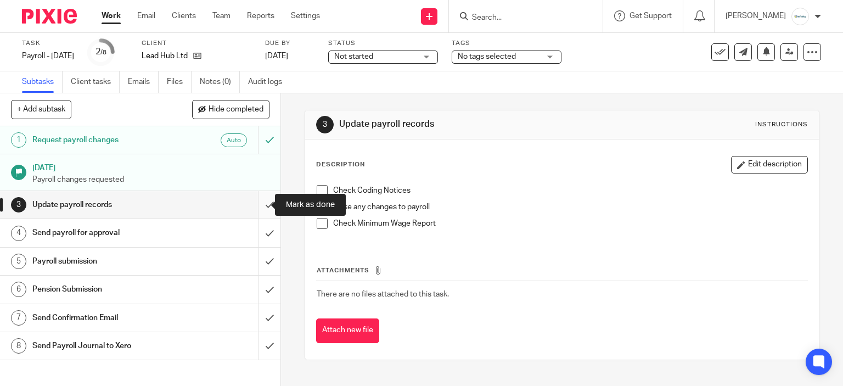
click at [269, 198] on input "submit" at bounding box center [140, 204] width 281 height 27
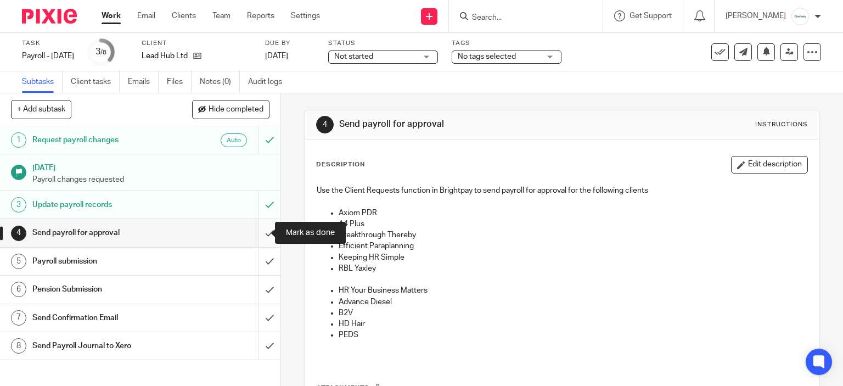
click at [266, 230] on input "submit" at bounding box center [140, 232] width 281 height 27
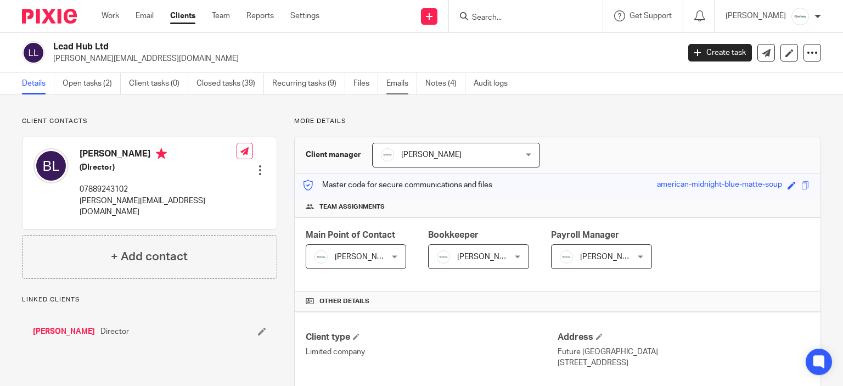
click at [409, 85] on link "Emails" at bounding box center [402, 83] width 31 height 21
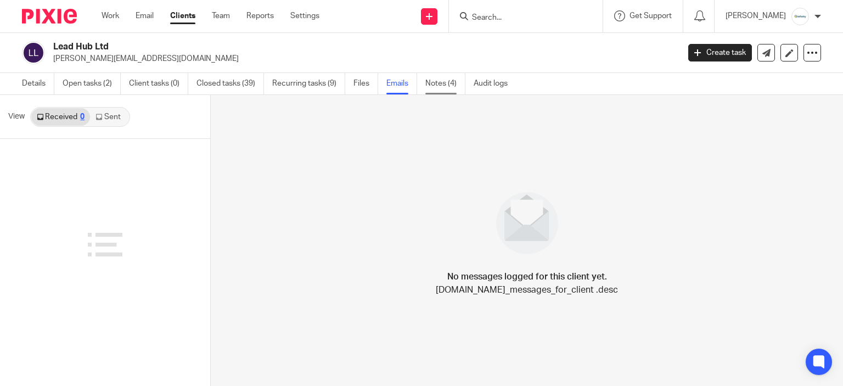
click at [438, 80] on link "Notes (4)" at bounding box center [446, 83] width 40 height 21
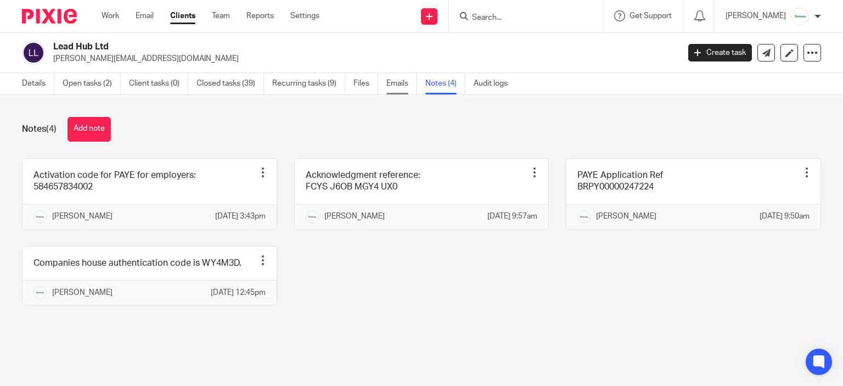
click at [387, 85] on link "Emails" at bounding box center [402, 83] width 31 height 21
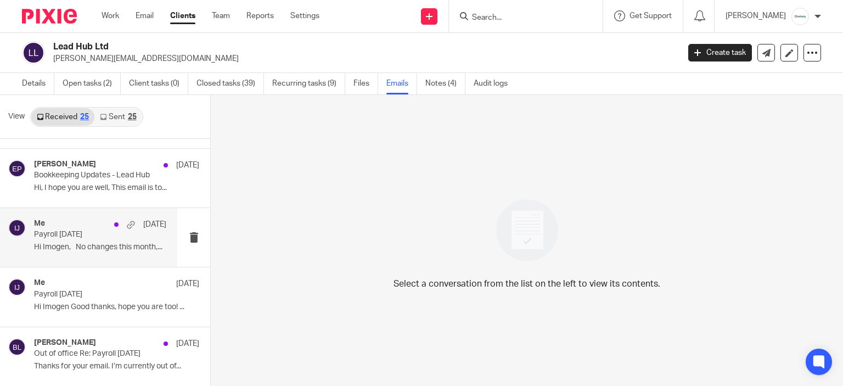
scroll to position [110, 0]
click at [82, 237] on p "Payroll [DATE]" at bounding box center [87, 233] width 106 height 9
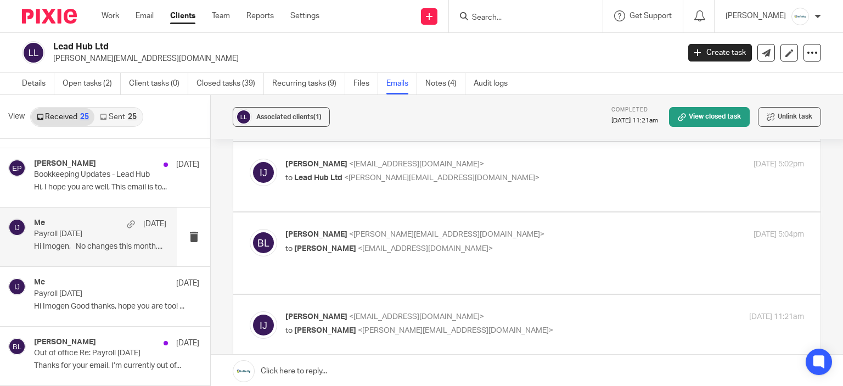
scroll to position [165, 0]
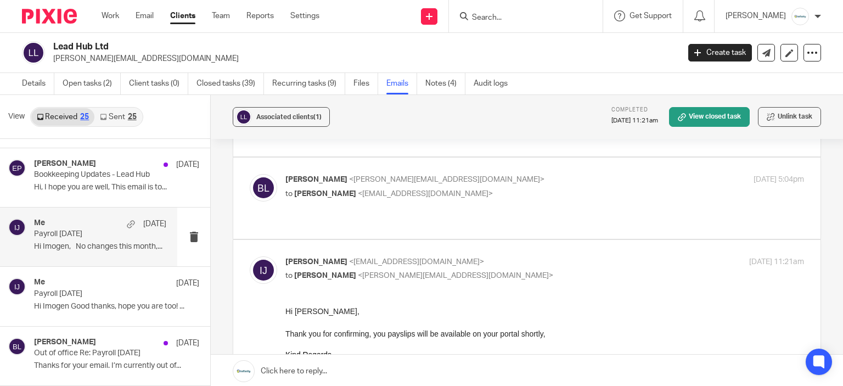
click at [523, 205] on div "[PERSON_NAME] <[PERSON_NAME][EMAIL_ADDRESS][DOMAIN_NAME]> to [PERSON_NAME] <[EM…" at bounding box center [527, 198] width 555 height 48
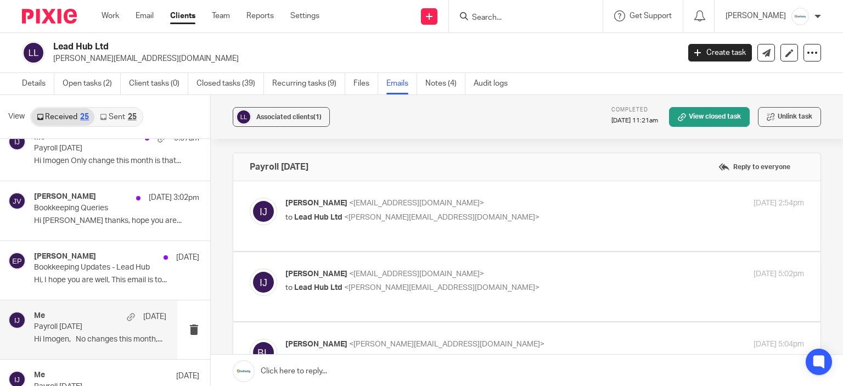
scroll to position [0, 0]
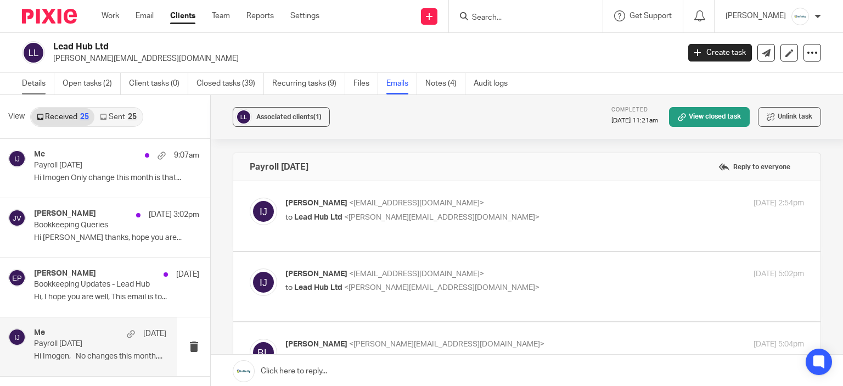
click at [40, 74] on link "Details" at bounding box center [38, 83] width 32 height 21
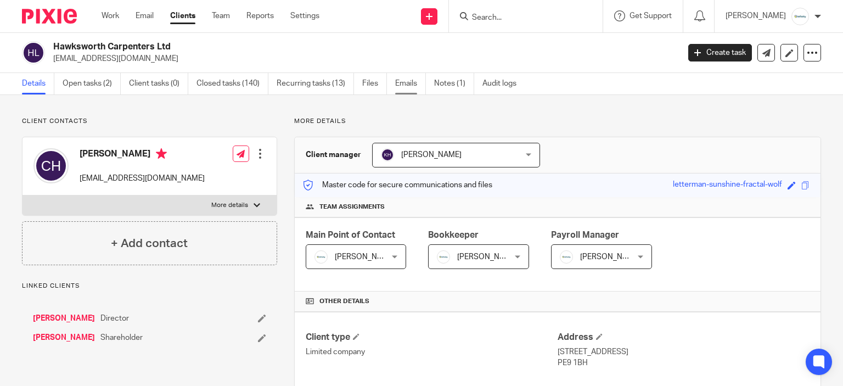
drag, startPoint x: 0, startPoint y: 0, endPoint x: 411, endPoint y: 91, distance: 421.1
click at [411, 91] on link "Emails" at bounding box center [410, 83] width 31 height 21
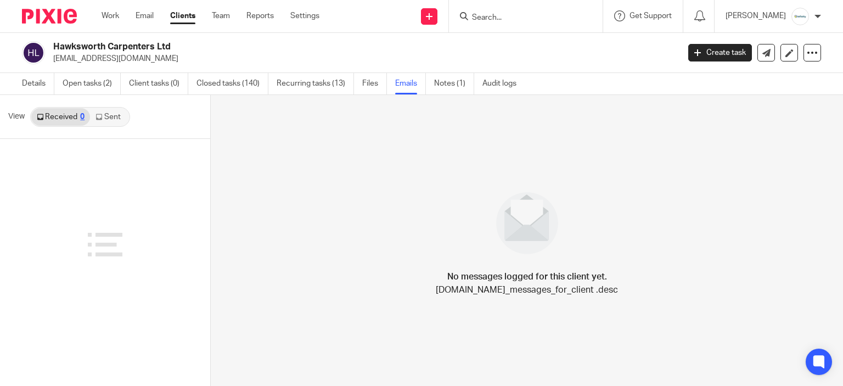
click at [289, 89] on link "Recurring tasks (13)" at bounding box center [315, 83] width 77 height 21
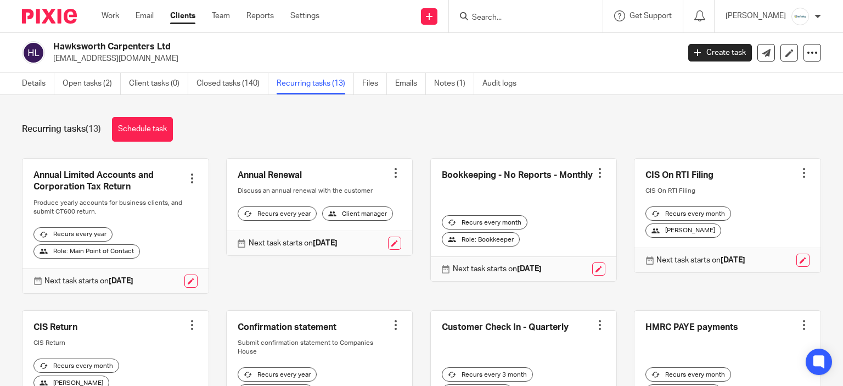
scroll to position [373, 0]
